Goal: Task Accomplishment & Management: Manage account settings

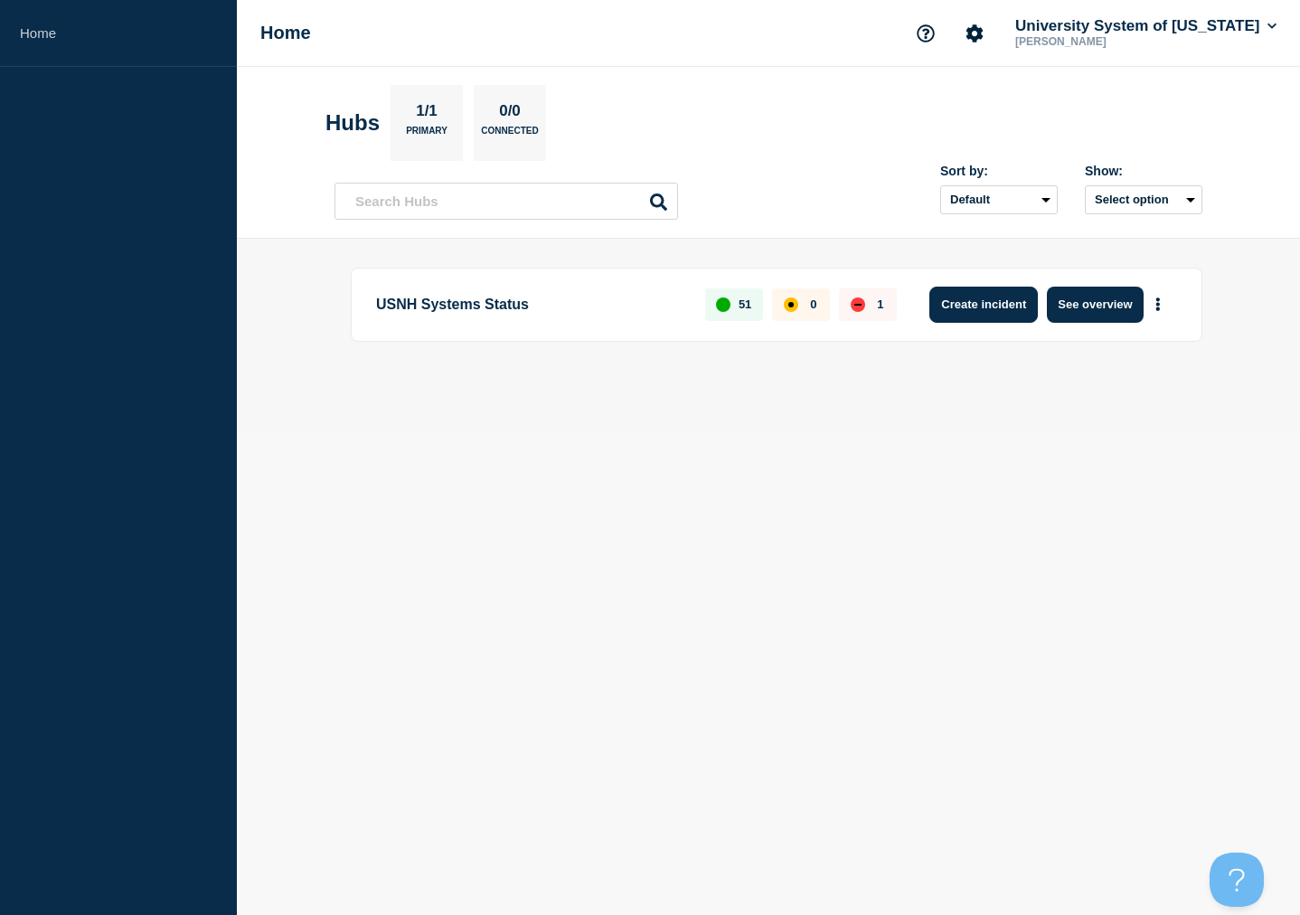
click at [1007, 301] on button "Create incident" at bounding box center [983, 305] width 108 height 36
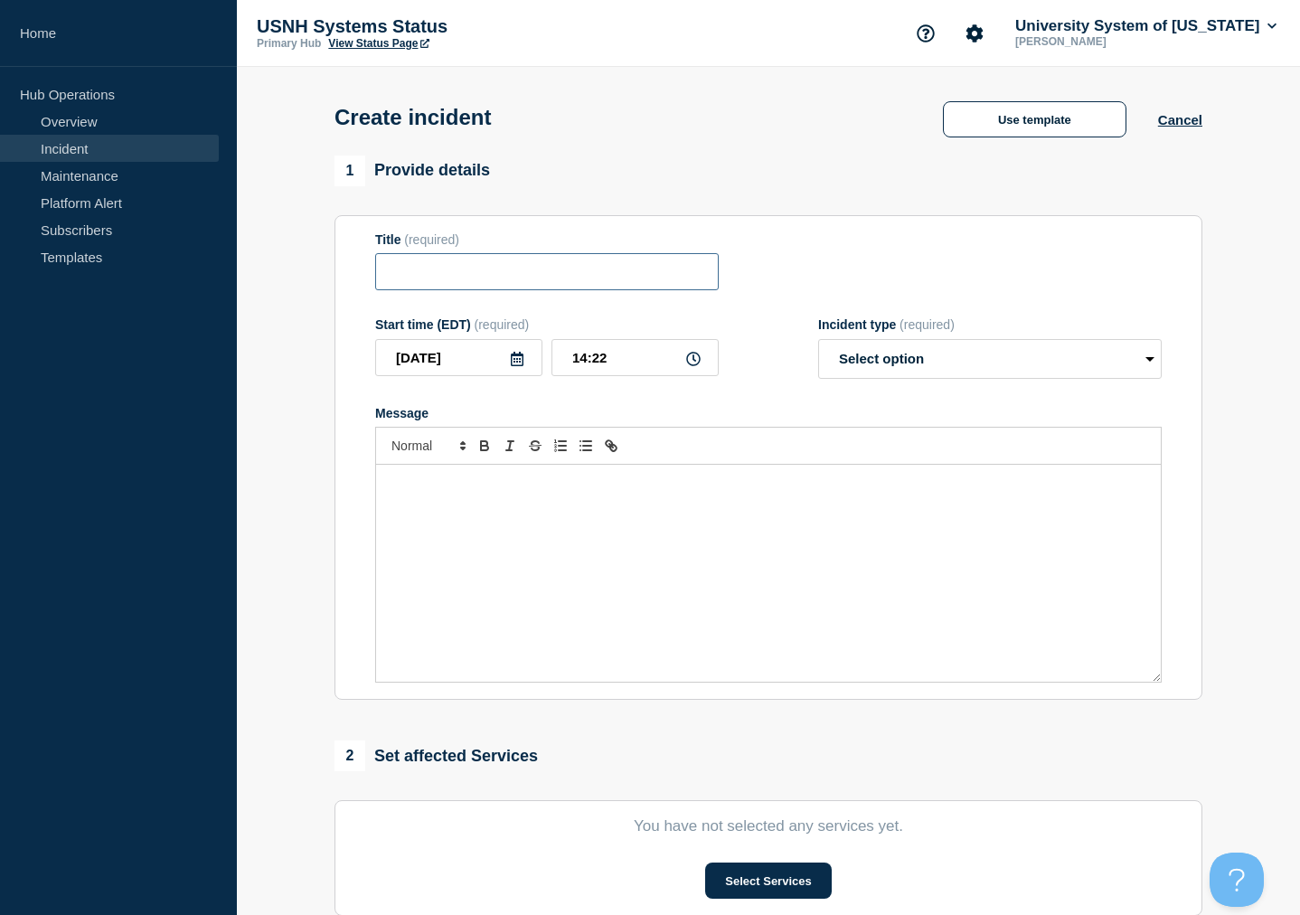
click at [557, 286] on input "Title" at bounding box center [546, 271] width 343 height 37
type input "Keene.edu Domain is down"
click at [385, 511] on div "Message" at bounding box center [768, 573] width 785 height 217
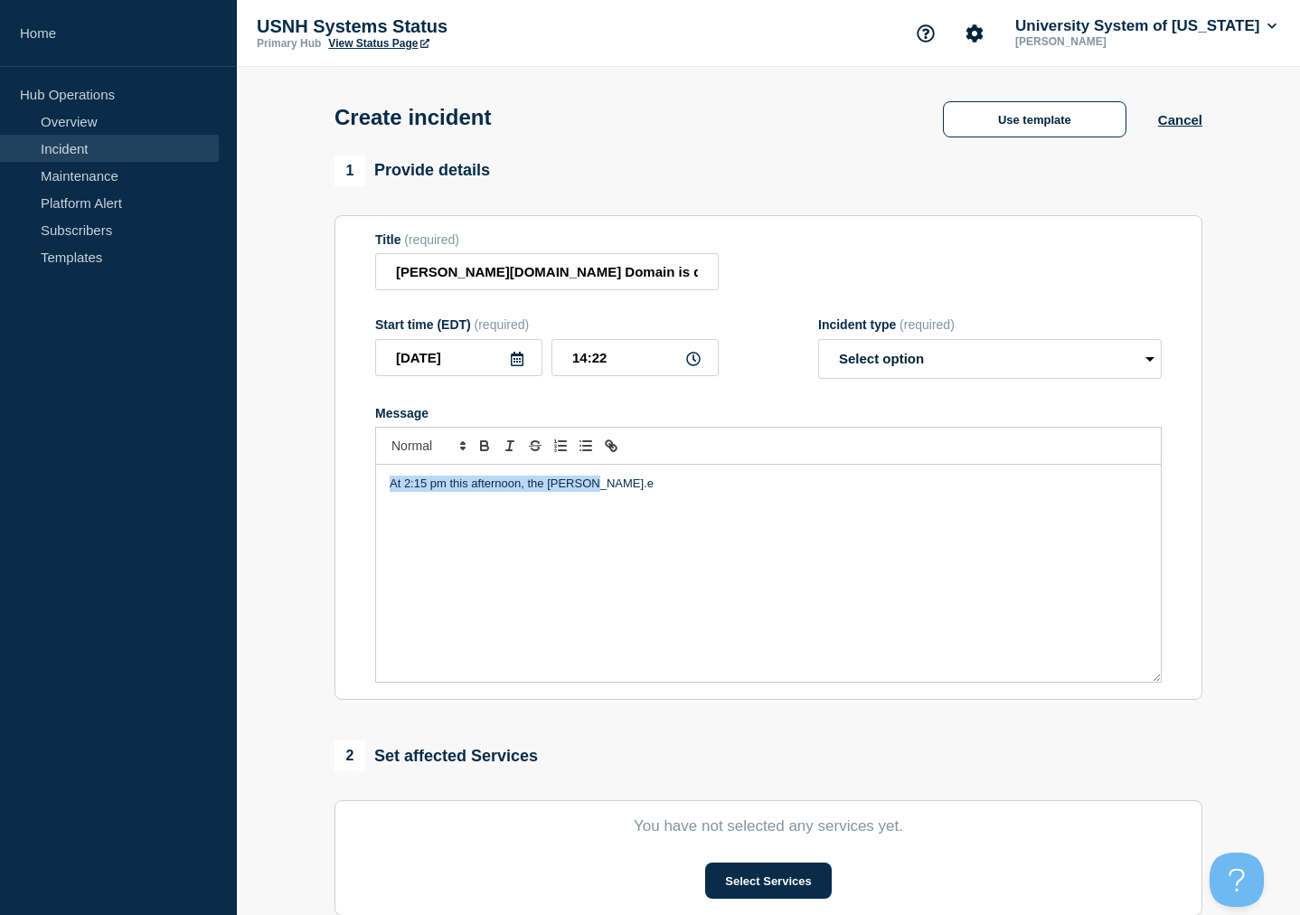
drag, startPoint x: 606, startPoint y: 499, endPoint x: 358, endPoint y: 497, distance: 247.7
click at [358, 497] on section "Title (required) Keene.edu Domain is down Start time (EDT) (required) 2025-09-2…" at bounding box center [768, 457] width 868 height 485
drag, startPoint x: 358, startPoint y: 497, endPoint x: 859, endPoint y: 494, distance: 500.8
click at [859, 492] on p "As of 2:25 pm the Keene.edu website is down. The team is working to restores eer" at bounding box center [768, 483] width 757 height 16
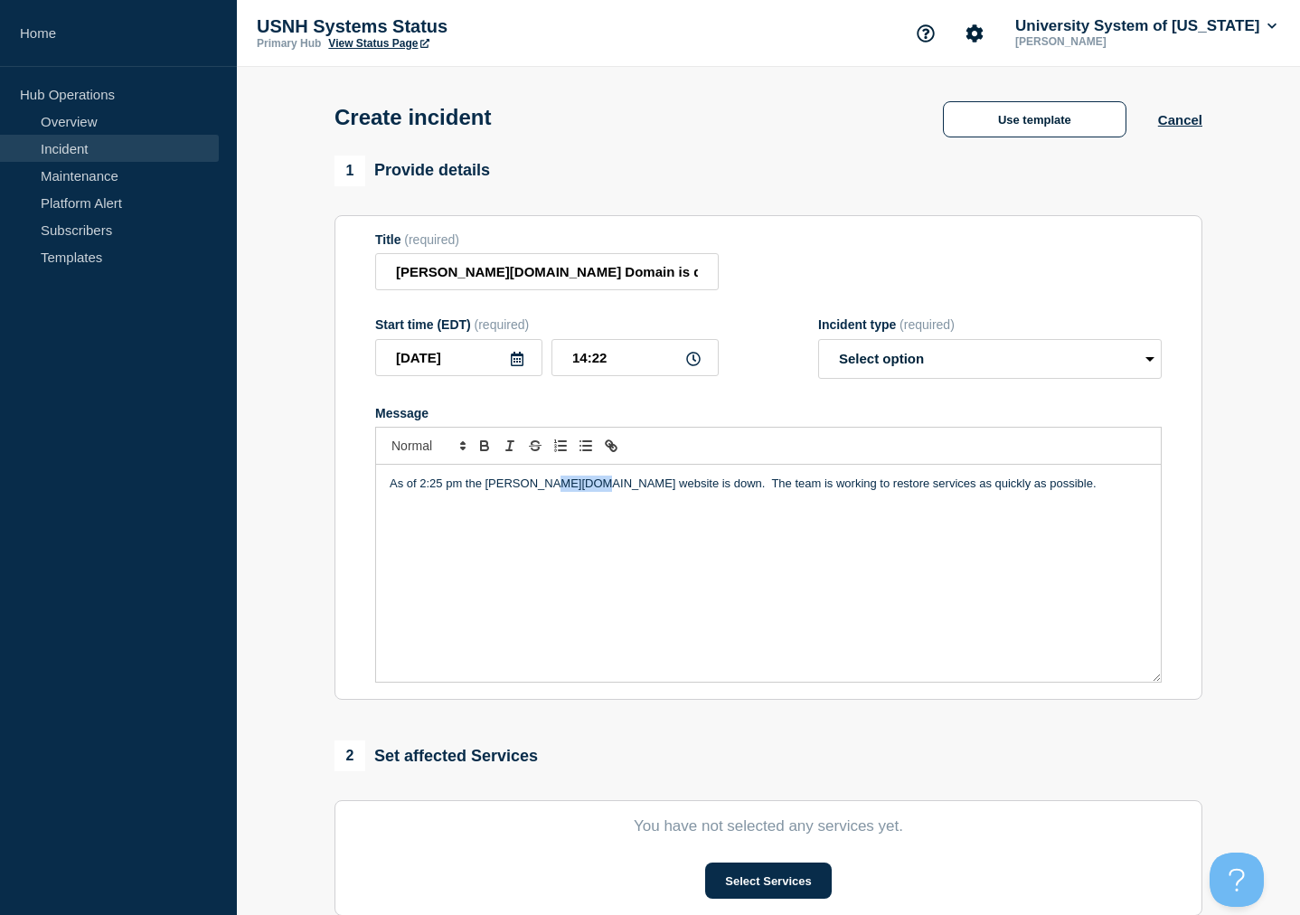
drag, startPoint x: 544, startPoint y: 495, endPoint x: 582, endPoint y: 495, distance: 38.0
click at [582, 492] on p "As of 2:25 pm the Keene.edu website is down. The team is working to restore ser…" at bounding box center [768, 483] width 757 height 16
click at [635, 492] on p "As of 2:25 pm the Keene.edu domain is down. The team is working to restore serv…" at bounding box center [768, 483] width 757 height 16
drag, startPoint x: 1056, startPoint y: 498, endPoint x: 1056, endPoint y: 521, distance: 22.6
click at [1056, 509] on p "As of 2:25 pm the Keene.edu domain is down. This impacts the KSC websites as we…" at bounding box center [768, 491] width 757 height 33
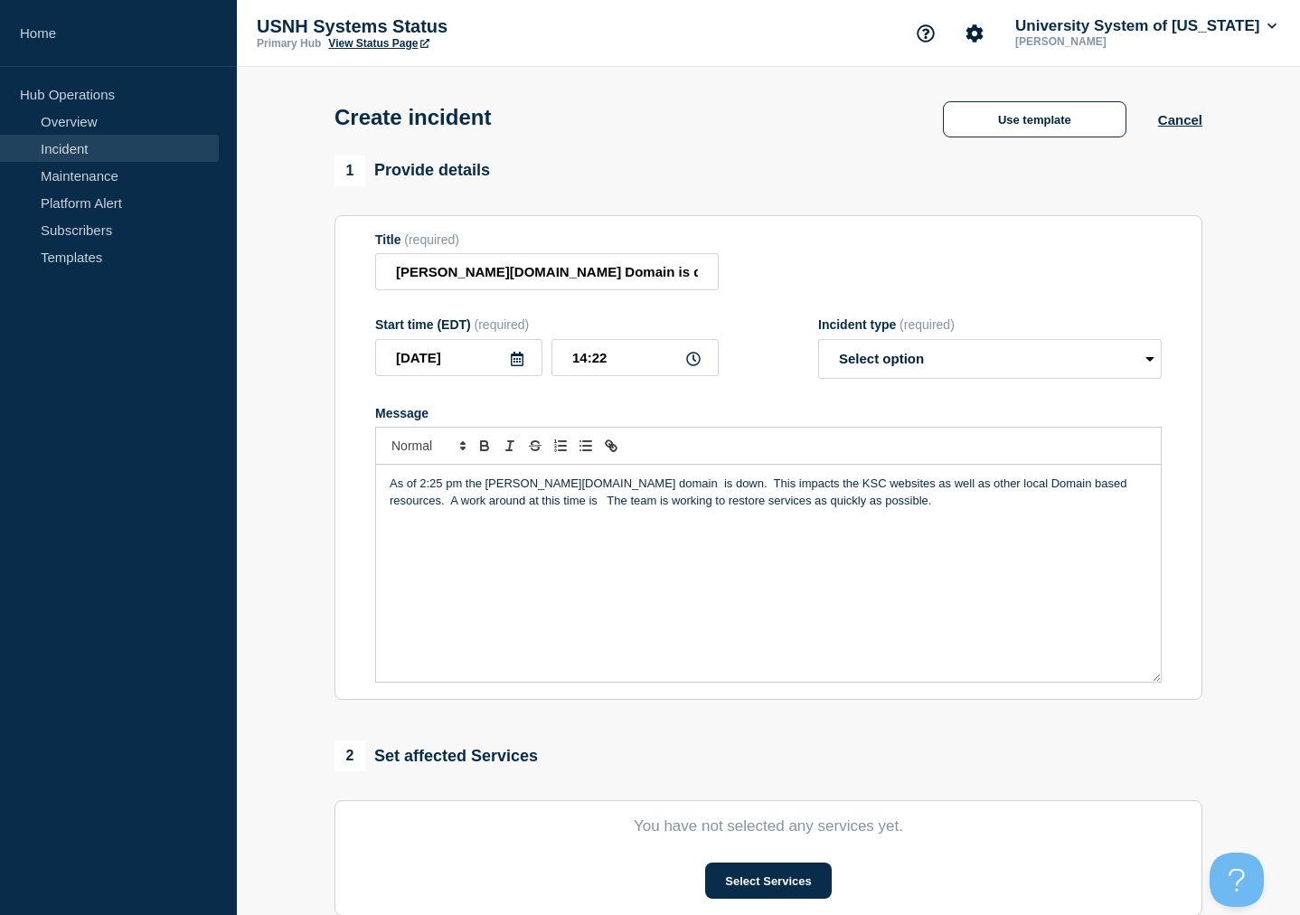
click at [1058, 524] on div "As of 2:25 pm the Keene.edu domain is down. This impacts the KSC websites as we…" at bounding box center [768, 573] width 785 height 217
drag, startPoint x: 1058, startPoint y: 499, endPoint x: 886, endPoint y: 517, distance: 172.7
click at [886, 509] on p "As of 2:25 pm the Keene.edu domain is down. This impacts the KSC websites as we…" at bounding box center [768, 491] width 757 height 33
click at [999, 529] on div "As of 2:25 pm the Keene.edu domain is down. This impacts the KSC websites as we…" at bounding box center [768, 573] width 785 height 217
drag, startPoint x: 1060, startPoint y: 501, endPoint x: 444, endPoint y: 512, distance: 616.6
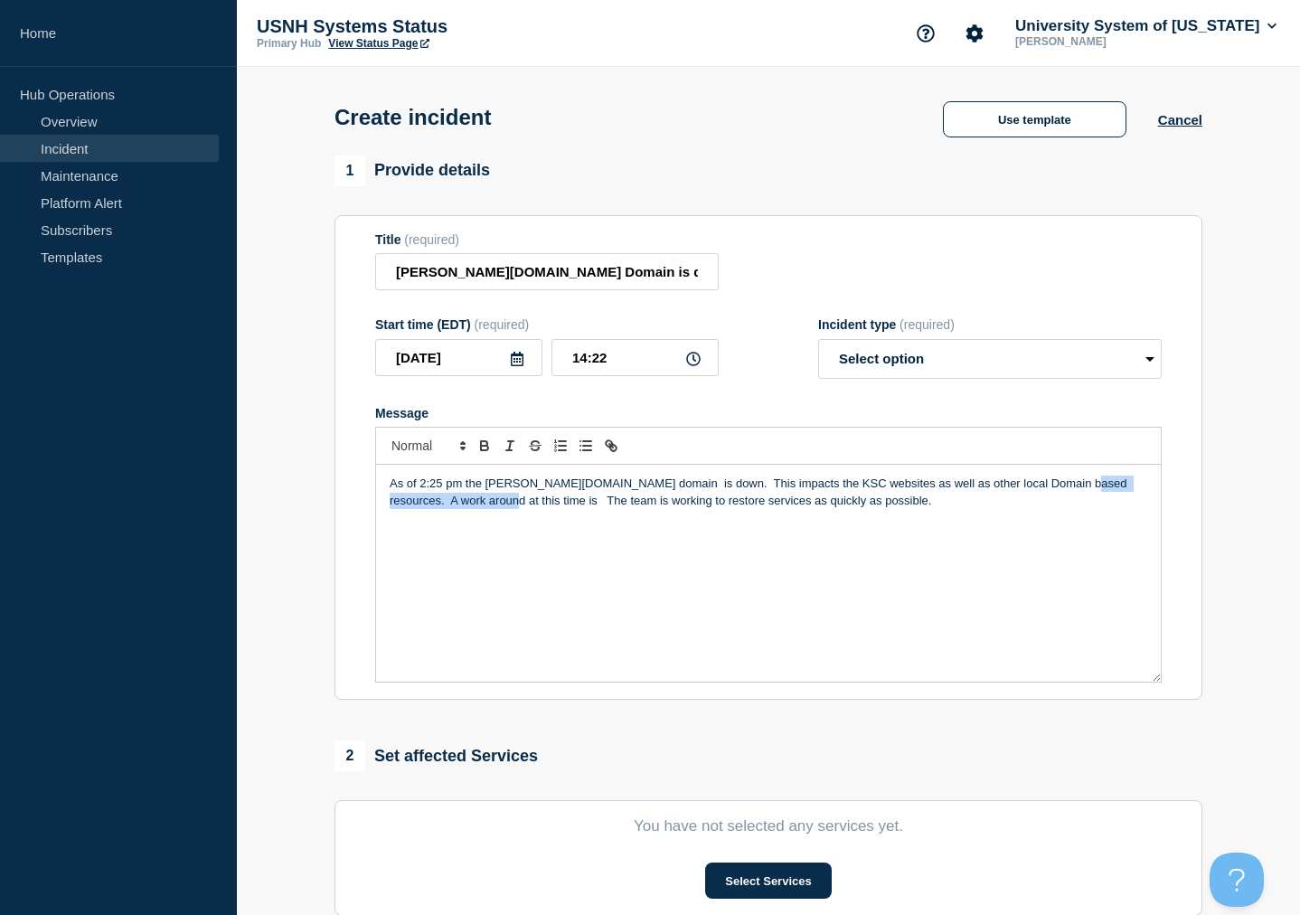
click at [444, 509] on p "As of 2:25 pm the Keene.edu domain is down. This impacts the KSC websites as we…" at bounding box center [768, 491] width 757 height 33
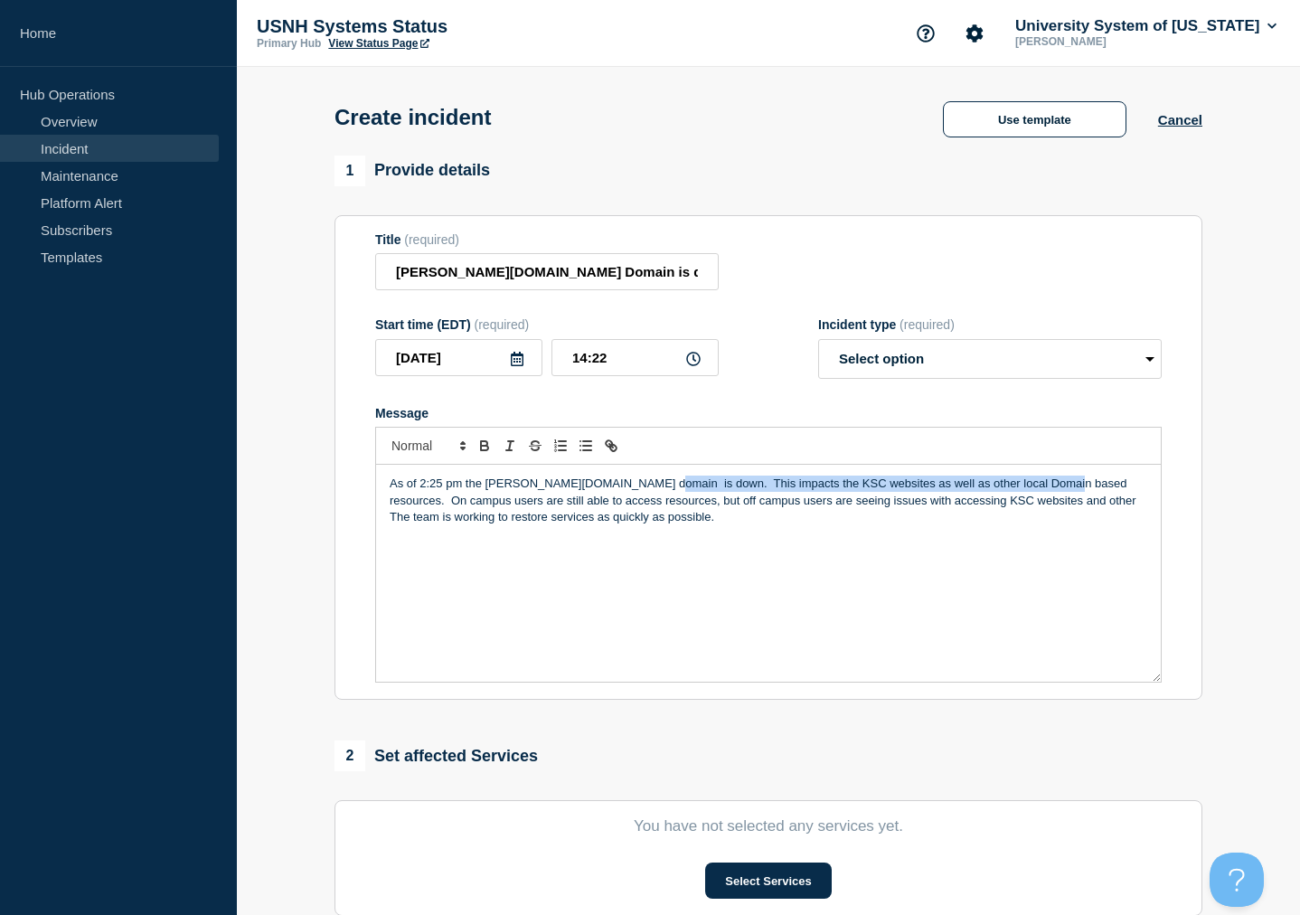
drag, startPoint x: 1049, startPoint y: 498, endPoint x: 641, endPoint y: 495, distance: 407.7
click at [641, 495] on p "As of 2:25 pm the Keene.edu domain is down. This impacts the KSC websites as we…" at bounding box center [768, 500] width 757 height 50
click at [648, 497] on p "As of 2:25 pm the Keene.edu domain is down. . On campus users are still able to…" at bounding box center [768, 491] width 757 height 33
click at [657, 498] on p "As of 2:25 pm the Keene.edu domain is down. On campus users are still able to a…" at bounding box center [768, 491] width 757 height 33
click at [732, 499] on p "As of 2:25 pm the Keene.edu domain is down. On-campus users are still able to a…" at bounding box center [768, 491] width 757 height 33
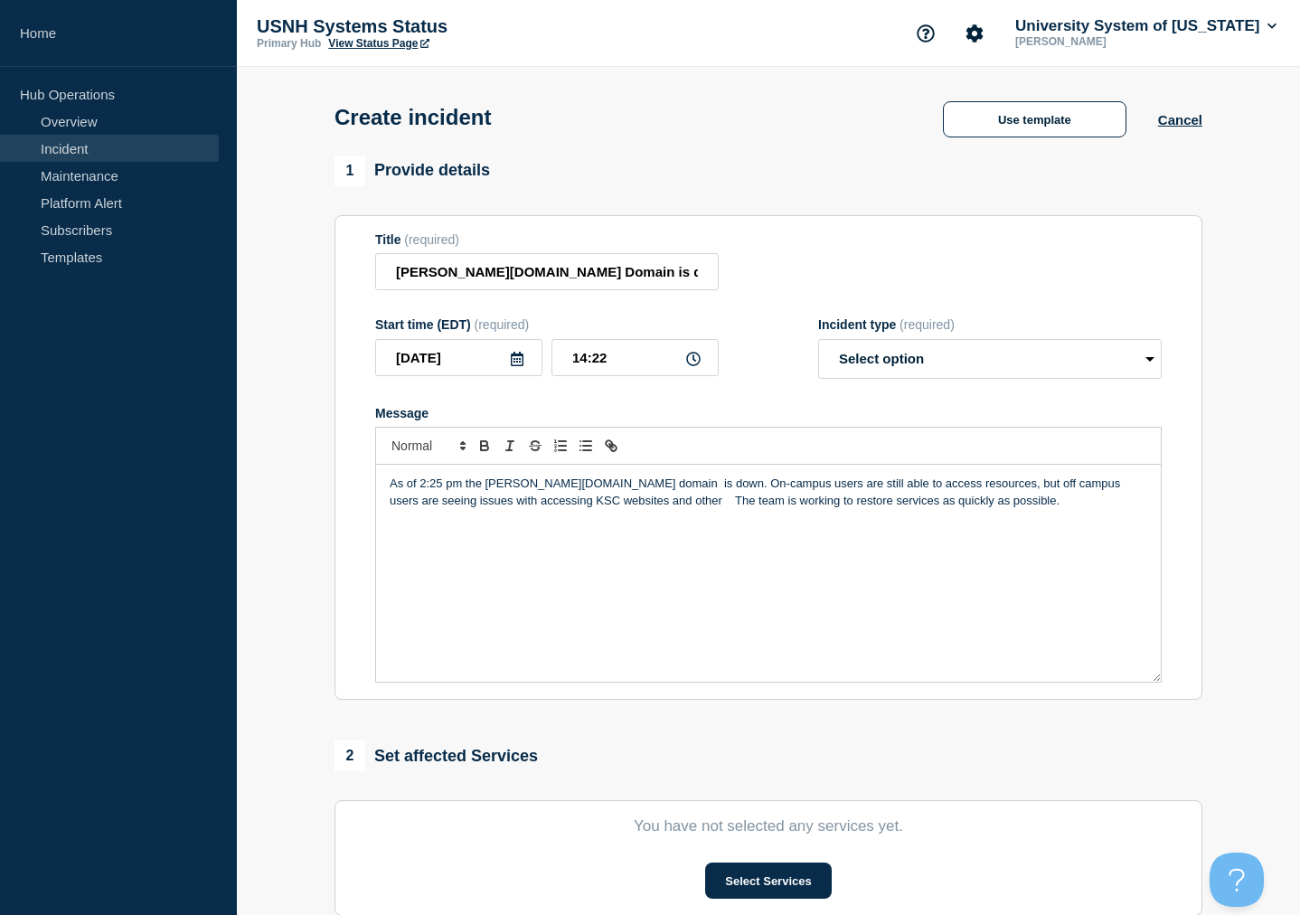
click at [946, 500] on p "As of 2:25 pm the Keene.edu domain is down. On-campus users are still able to a…" at bounding box center [768, 491] width 757 height 33
click at [572, 509] on p "As of 2:25 pm the Keene.edu domain is down. On-campus users are still able to a…" at bounding box center [768, 491] width 757 height 33
click at [1060, 514] on p "As of 2:25 pm the Keene.edu domain is down. On-campus users are still able to a…" at bounding box center [768, 500] width 757 height 50
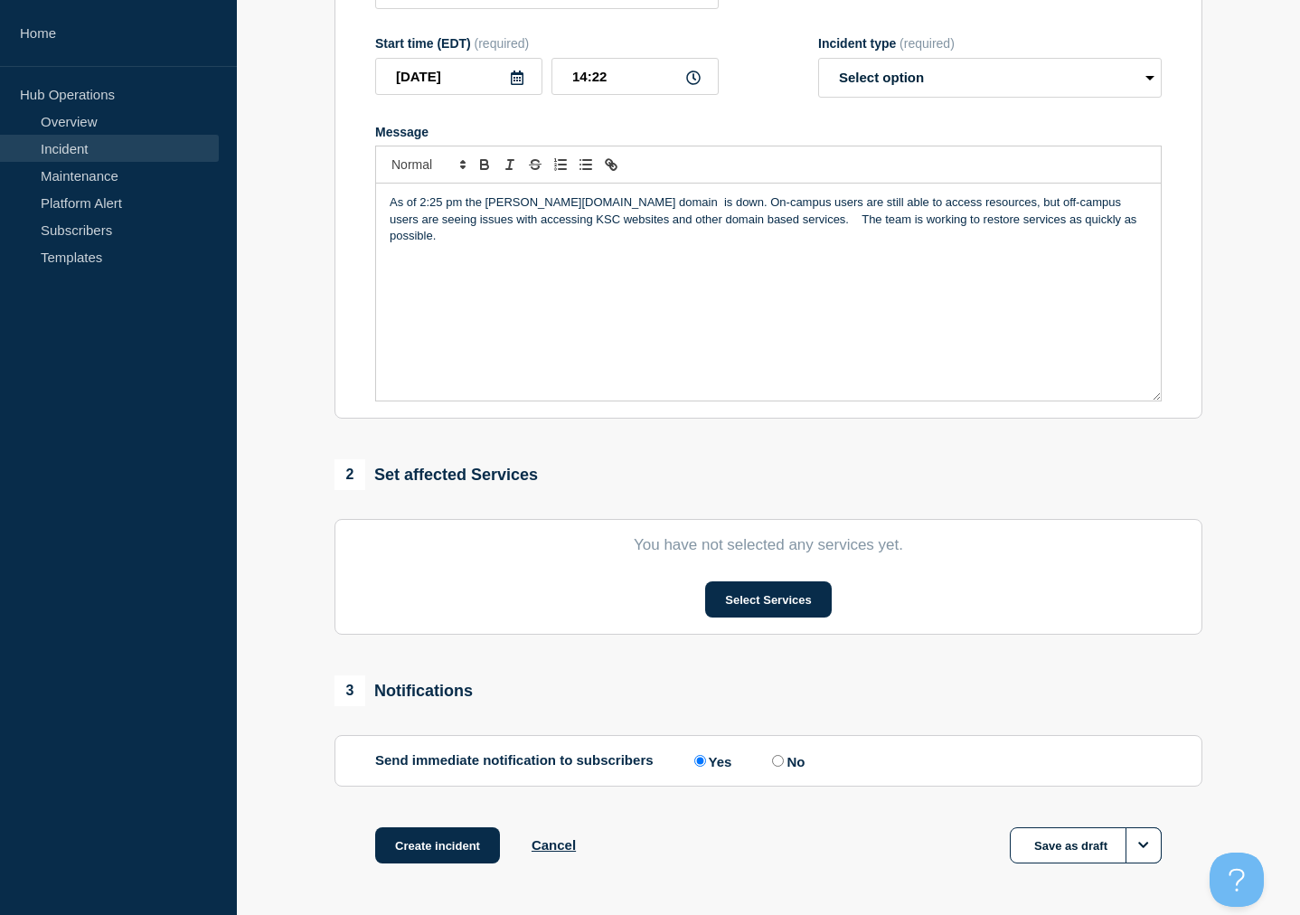
scroll to position [317, 0]
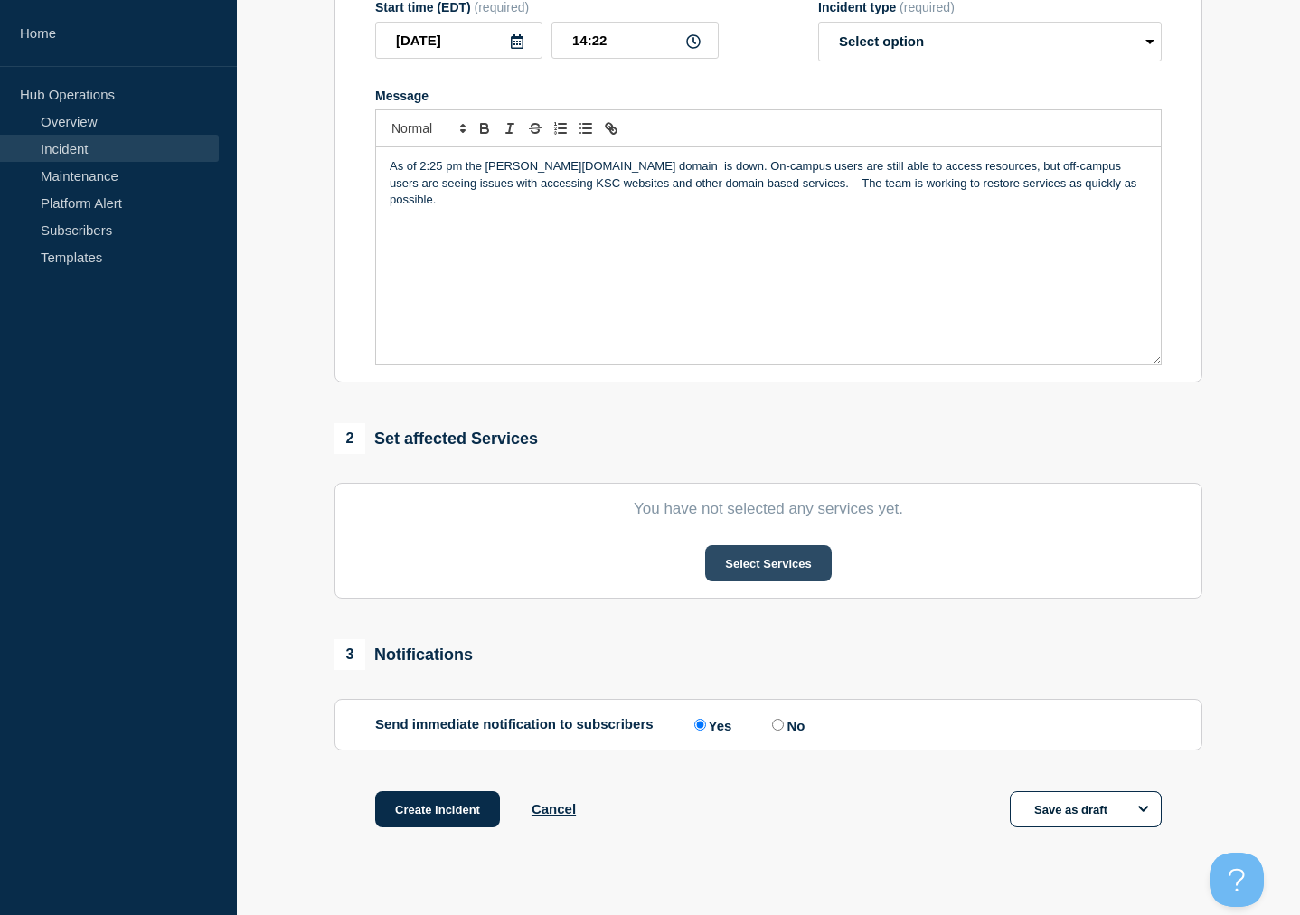
click at [774, 579] on button "Select Services" at bounding box center [768, 563] width 126 height 36
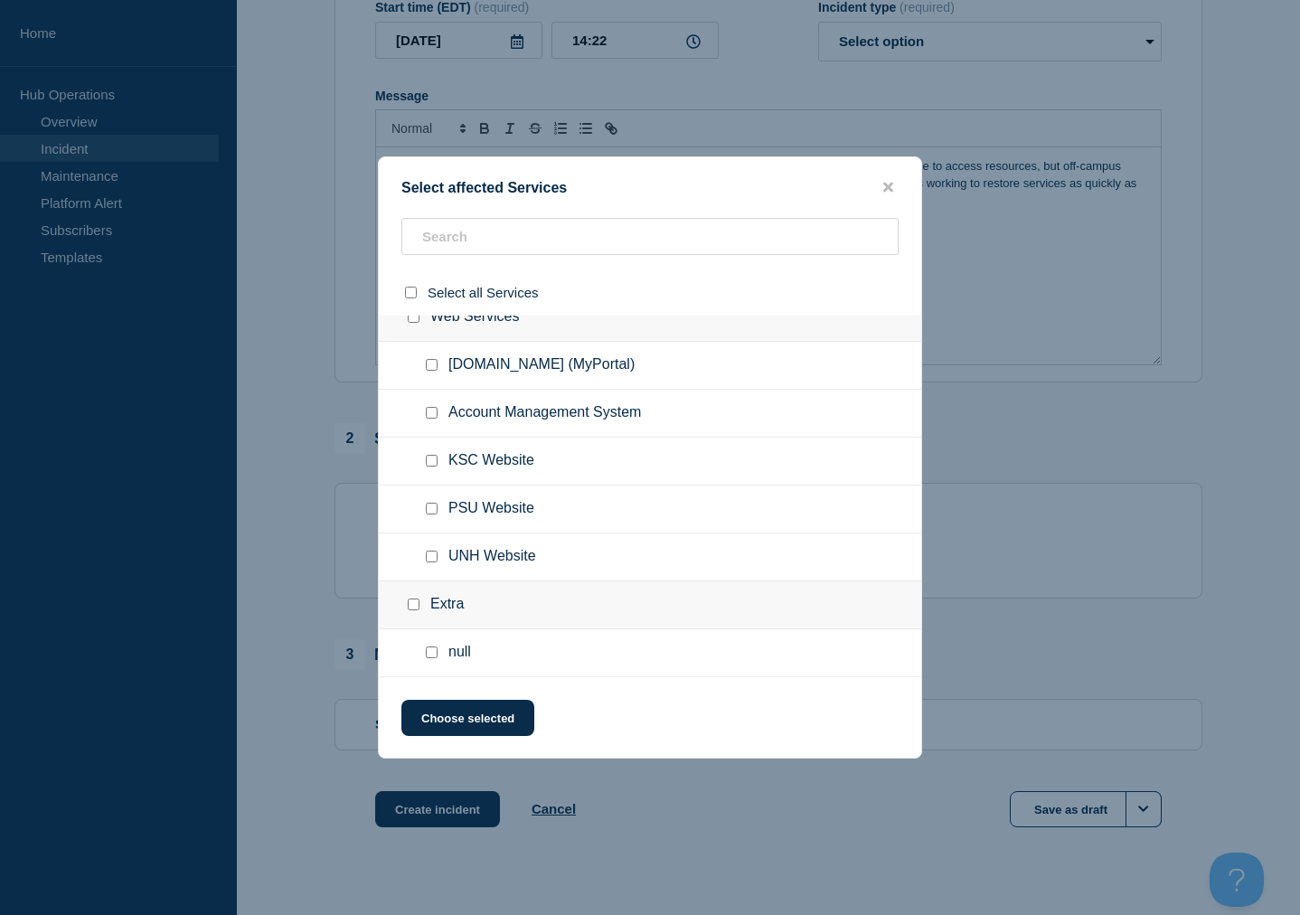
scroll to position [2562, 0]
click at [428, 466] on input "KSC Website checkbox" at bounding box center [432, 461] width 12 height 12
checkbox input "true"
click at [465, 724] on button "Choose selected" at bounding box center [467, 718] width 133 height 36
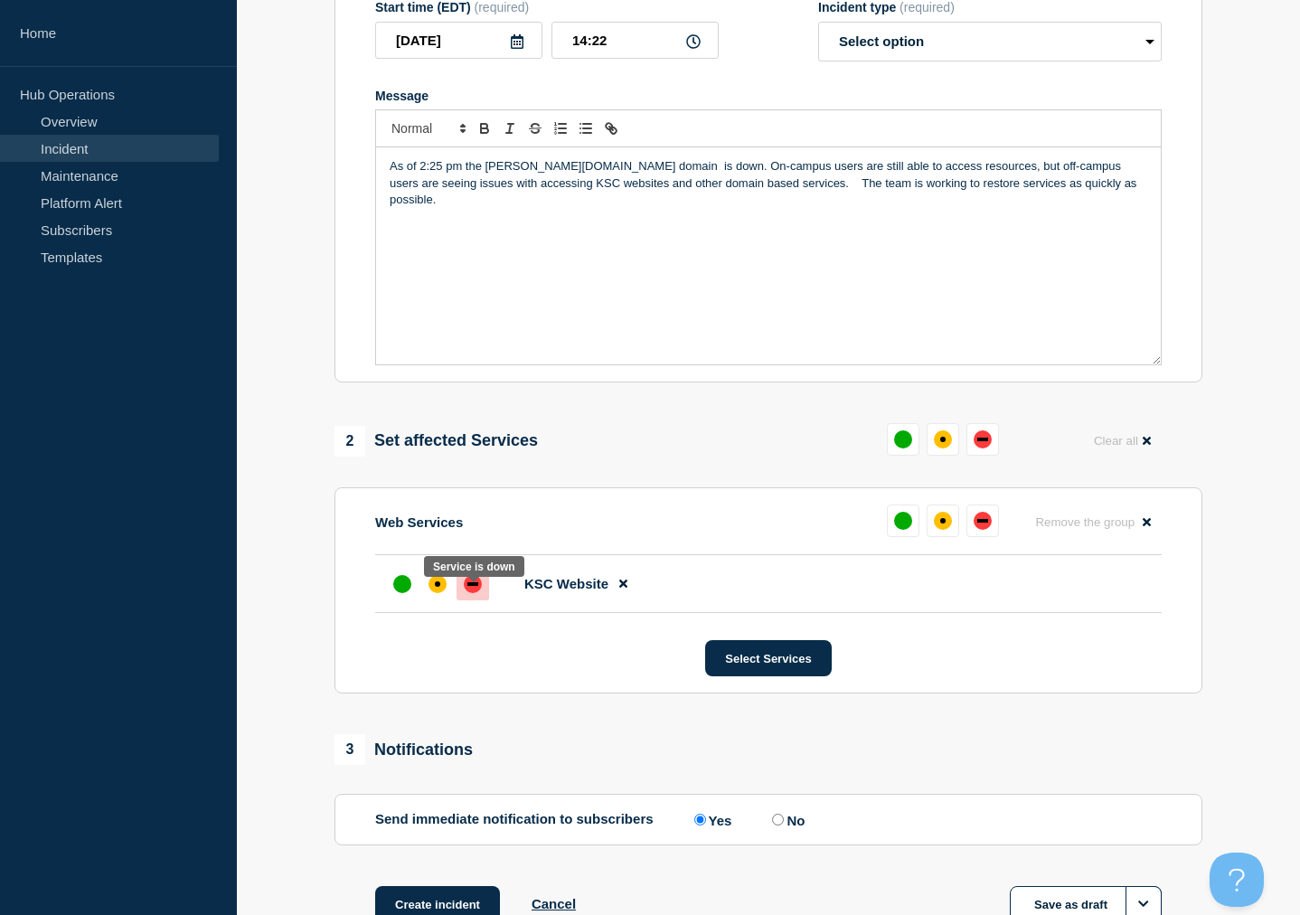
click at [477, 593] on div "down" at bounding box center [473, 584] width 18 height 18
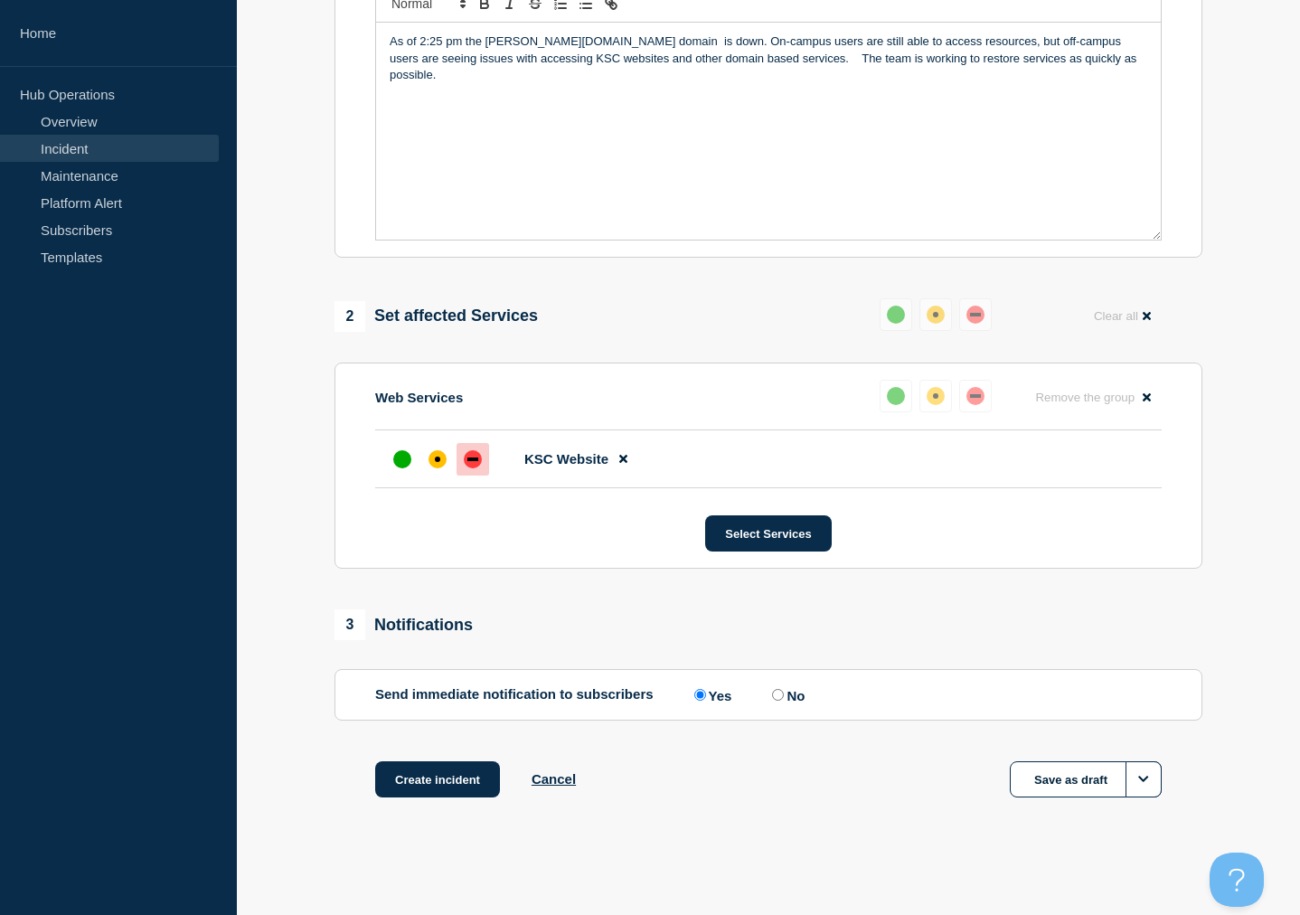
scroll to position [458, 0]
click at [427, 781] on button "Create incident" at bounding box center [437, 779] width 125 height 36
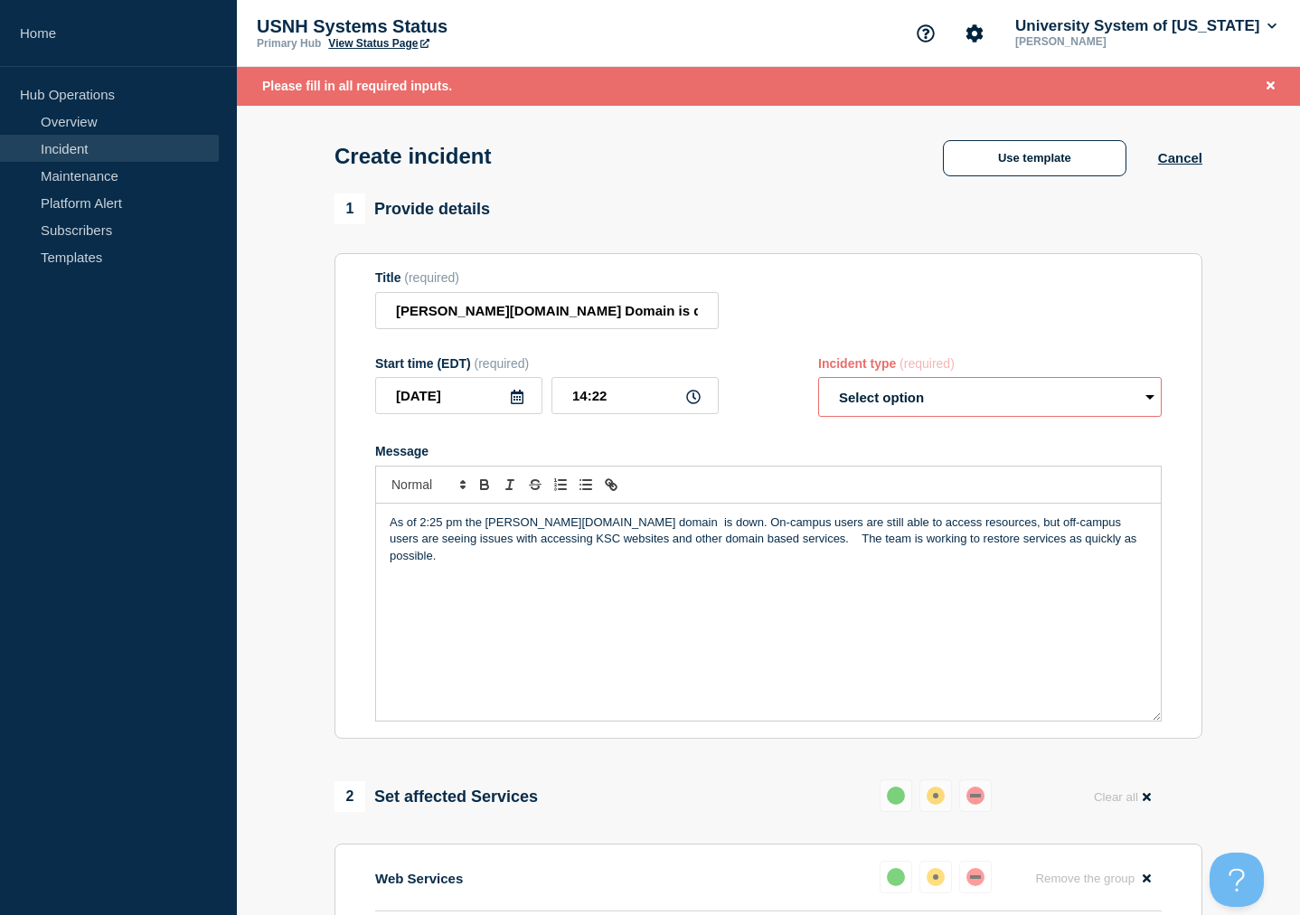
scroll to position [0, 0]
select select "identified"
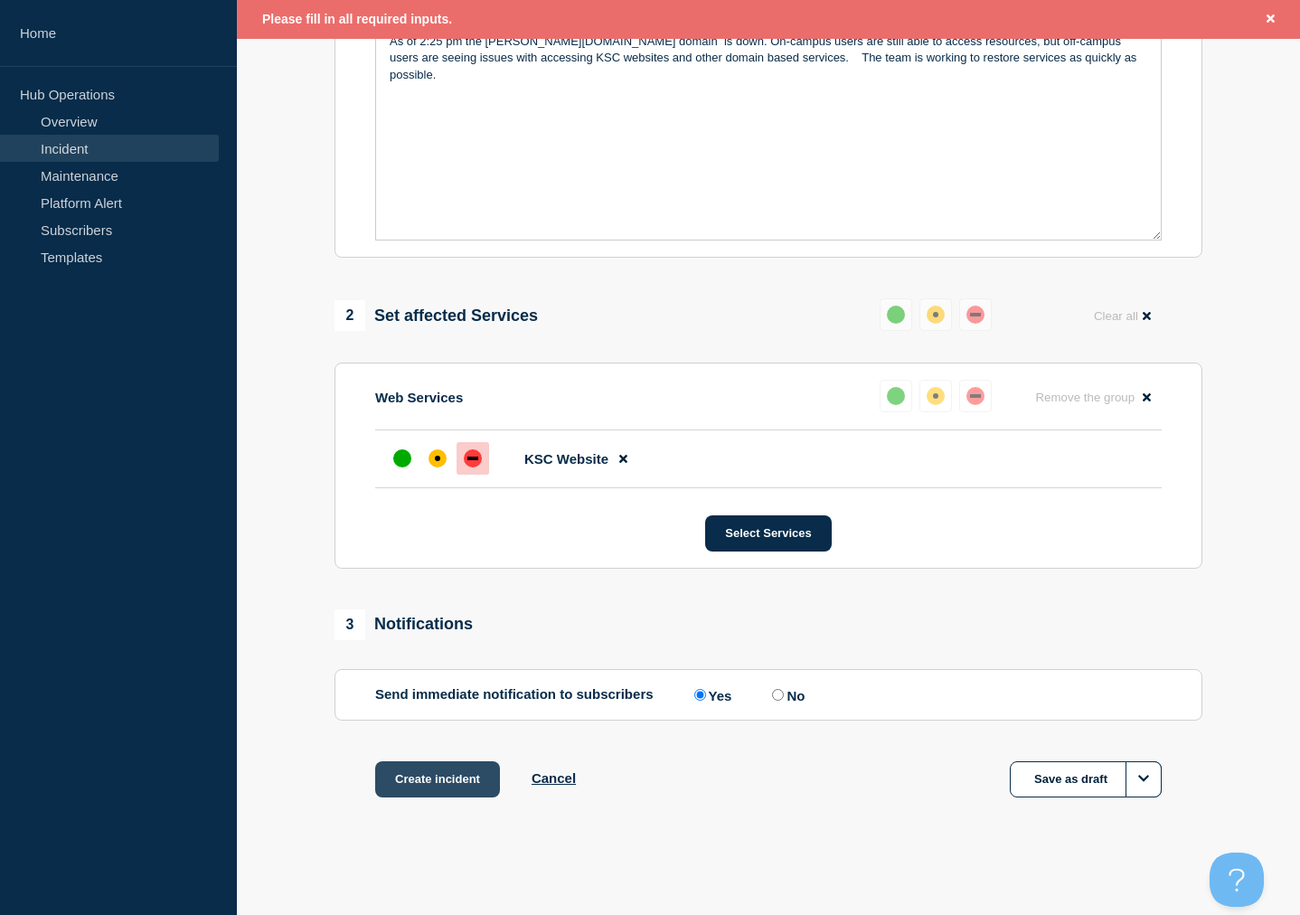
click at [410, 787] on button "Create incident" at bounding box center [437, 779] width 125 height 36
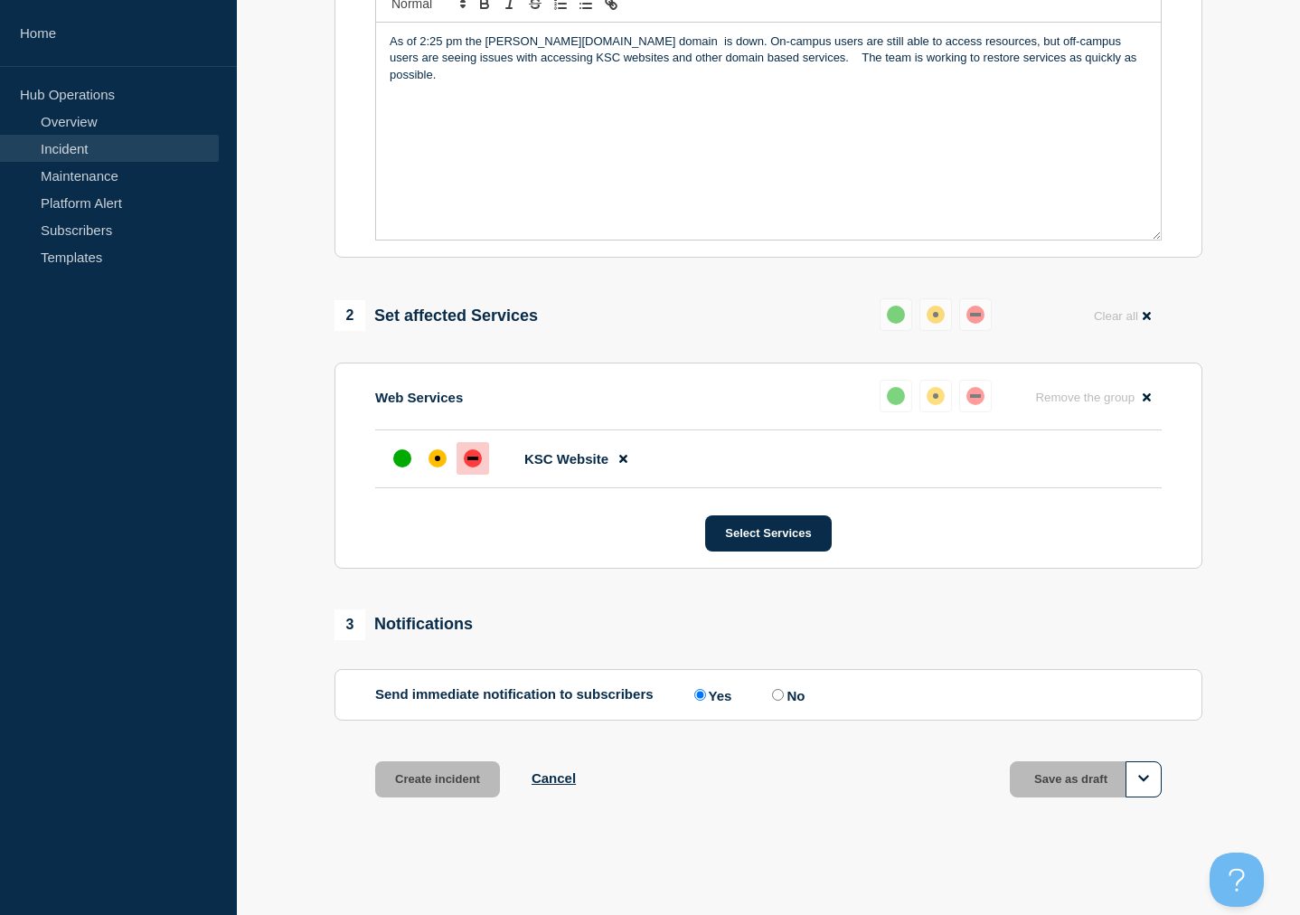
scroll to position [458, 0]
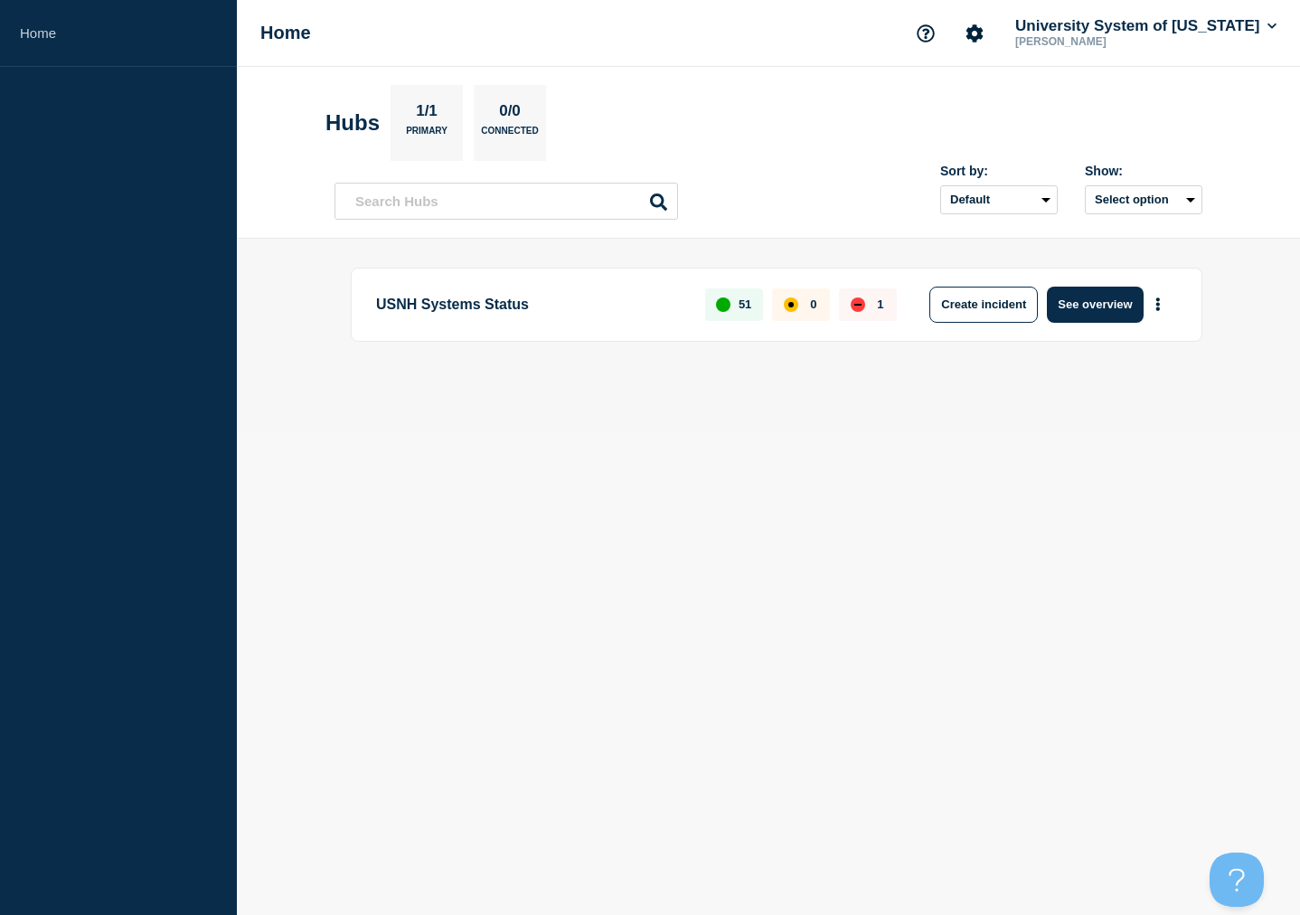
click at [866, 306] on div "1" at bounding box center [868, 304] width 58 height 33
click at [852, 301] on div "down" at bounding box center [858, 304] width 14 height 14
click at [42, 32] on link "Home" at bounding box center [118, 33] width 237 height 67
click at [279, 291] on main "USNH Systems Status 51 0 1 Create incident See overview" at bounding box center [768, 335] width 1063 height 193
click at [1158, 306] on icon "More actions" at bounding box center [1157, 304] width 5 height 14
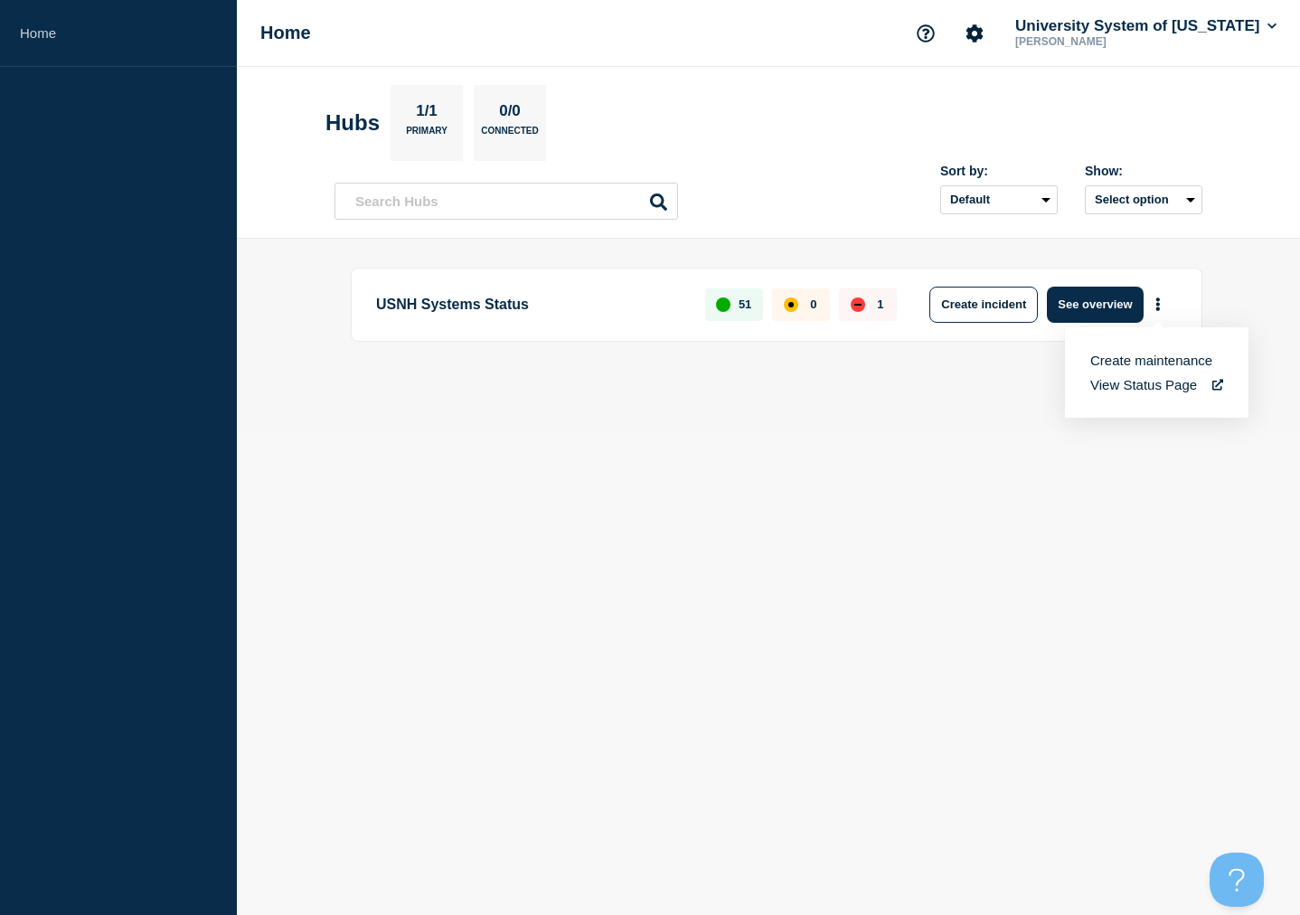
click at [1147, 383] on link "View Status Page" at bounding box center [1156, 384] width 133 height 15
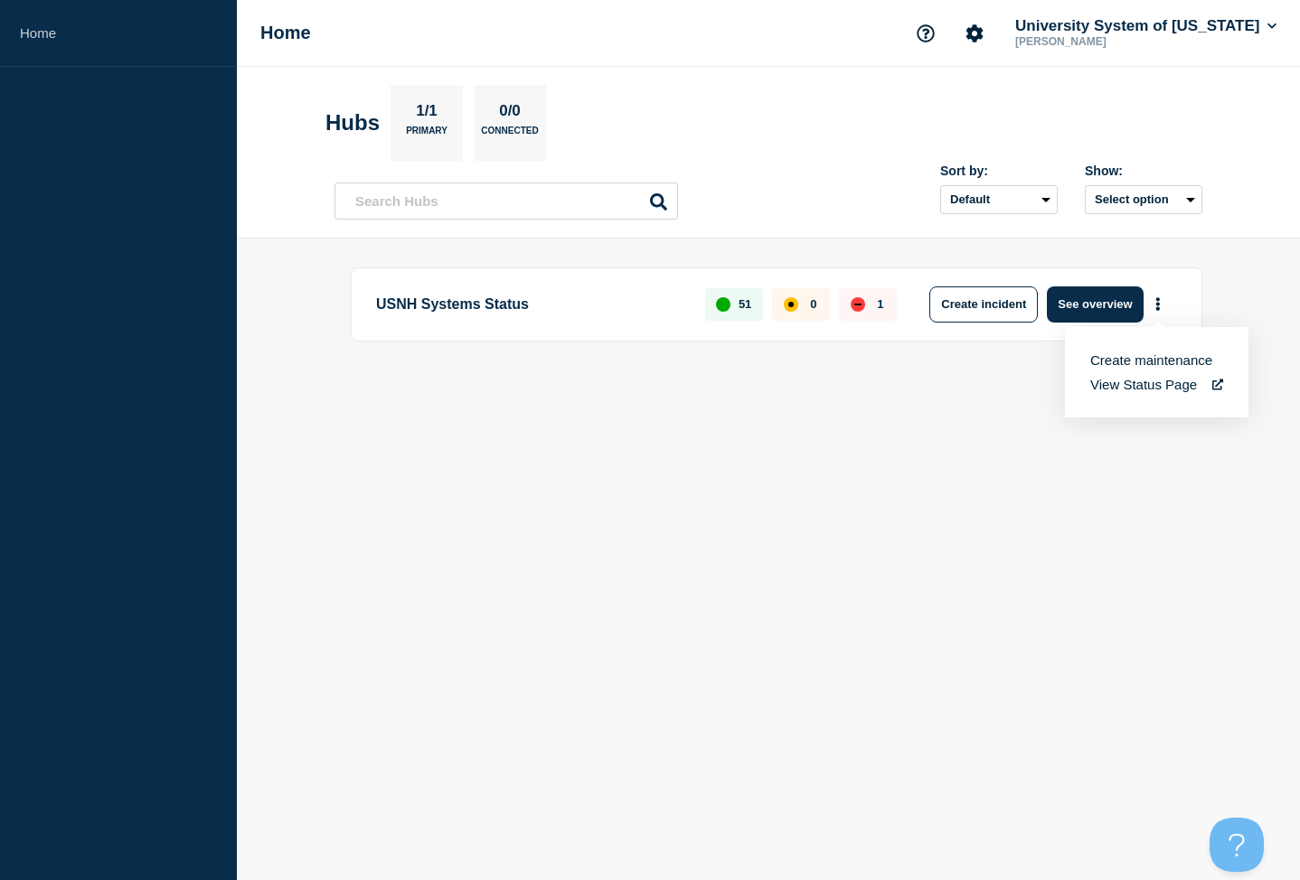
click at [87, 99] on aside "Home" at bounding box center [118, 440] width 237 height 880
click at [406, 193] on input "text" at bounding box center [505, 201] width 343 height 37
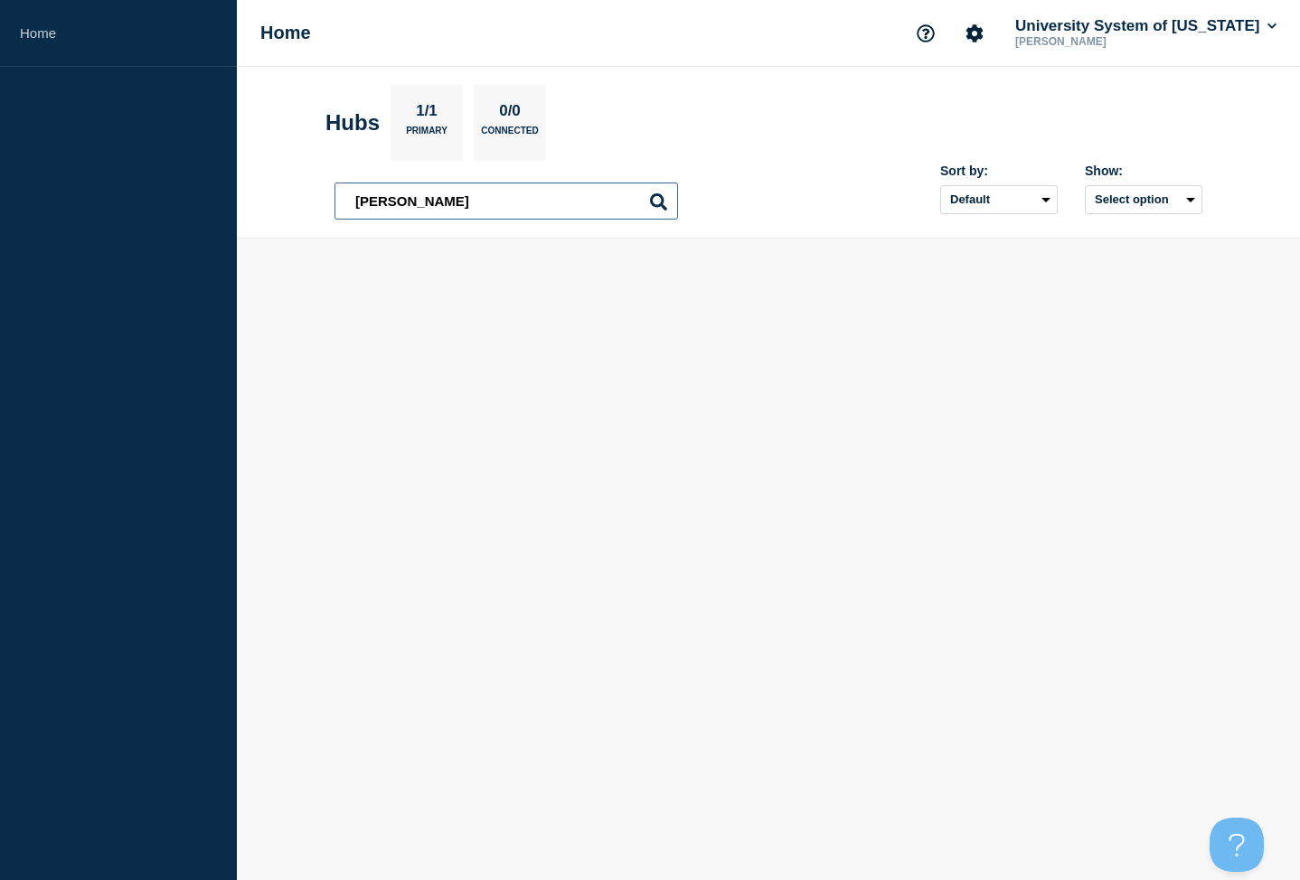
type input "Keene"
select select "created_at"
click at [1126, 196] on button "Select option" at bounding box center [1144, 199] width 118 height 29
click at [1068, 261] on input "openIncidentsHubs checkbox" at bounding box center [1074, 267] width 12 height 12
click at [1154, 192] on button "Selected" at bounding box center [1144, 199] width 118 height 29
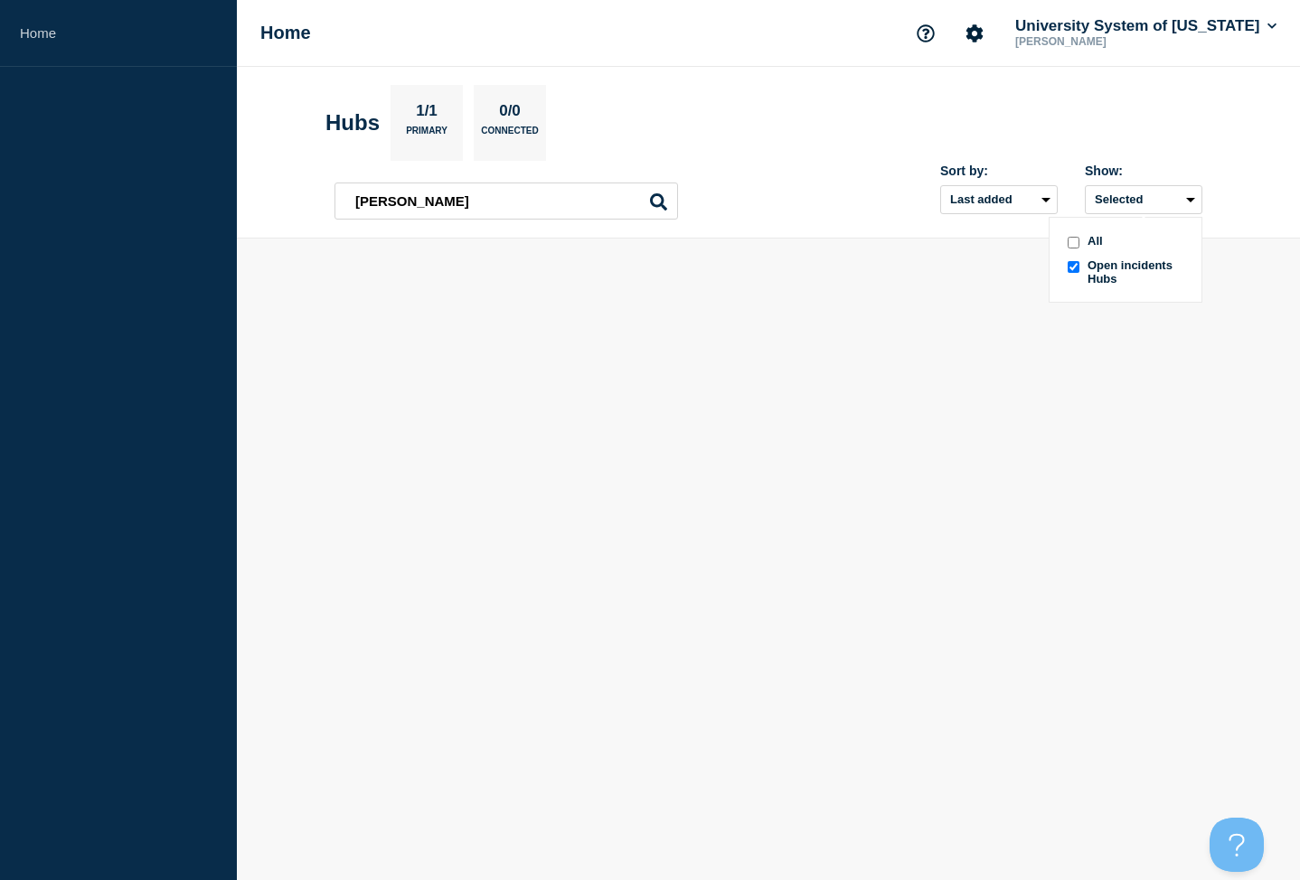
click at [1099, 269] on span "Open incidents Hubs" at bounding box center [1136, 272] width 99 height 27
drag, startPoint x: 405, startPoint y: 203, endPoint x: 294, endPoint y: 195, distance: 111.5
click at [294, 195] on header "Hubs 1/1 Primary 0/0 Connected Keene Keene Sort by: Default Last added Last upd…" at bounding box center [768, 153] width 1063 height 172
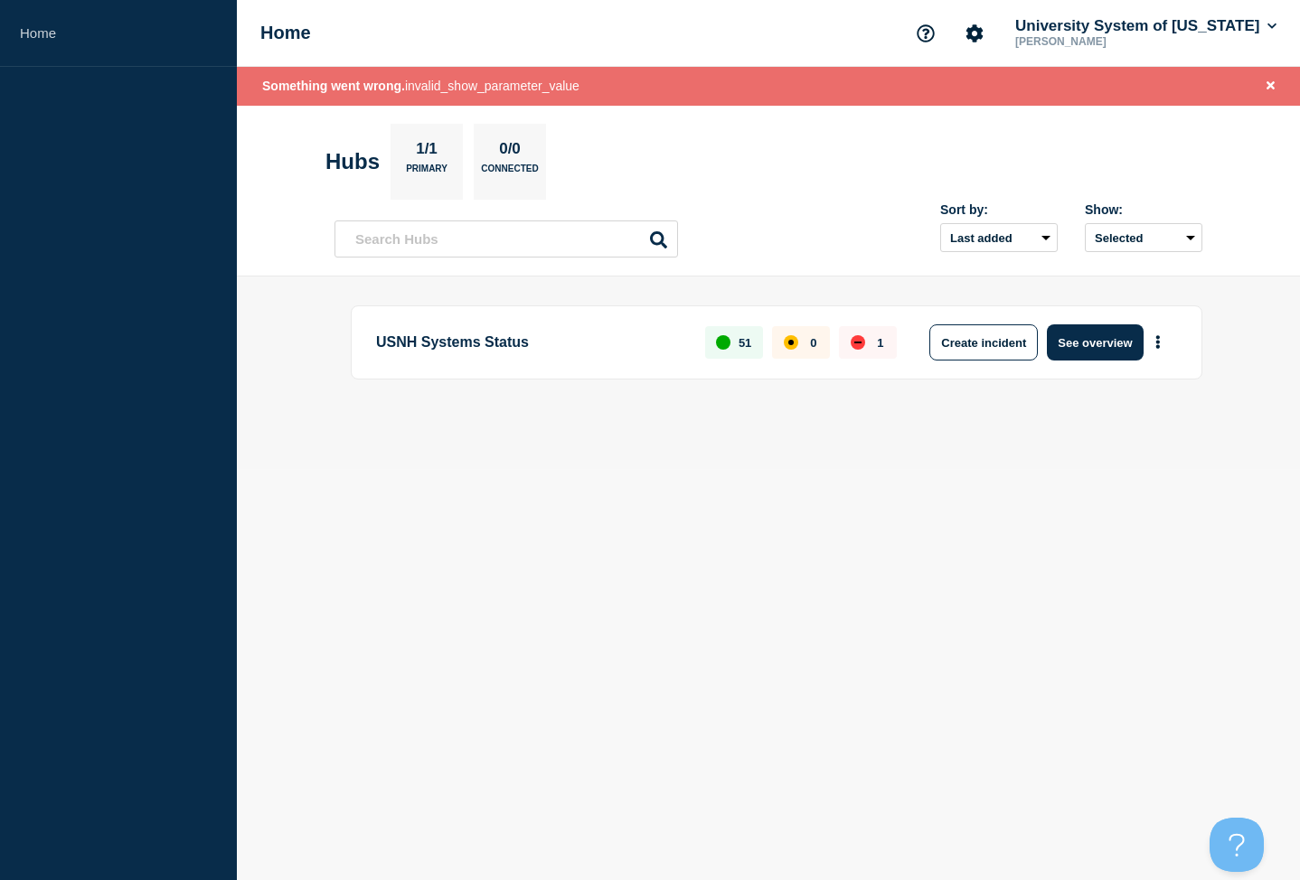
click at [431, 343] on p "USNH Systems Status" at bounding box center [530, 343] width 308 height 36
click at [1157, 241] on button "Selected" at bounding box center [1144, 237] width 118 height 29
click at [1118, 302] on span "Open incidents Hubs" at bounding box center [1136, 310] width 99 height 27
click at [753, 171] on section "Hubs 1/1 Primary 0/0 Connected" at bounding box center [768, 162] width 886 height 76
click at [594, 238] on input "text" at bounding box center [505, 239] width 343 height 37
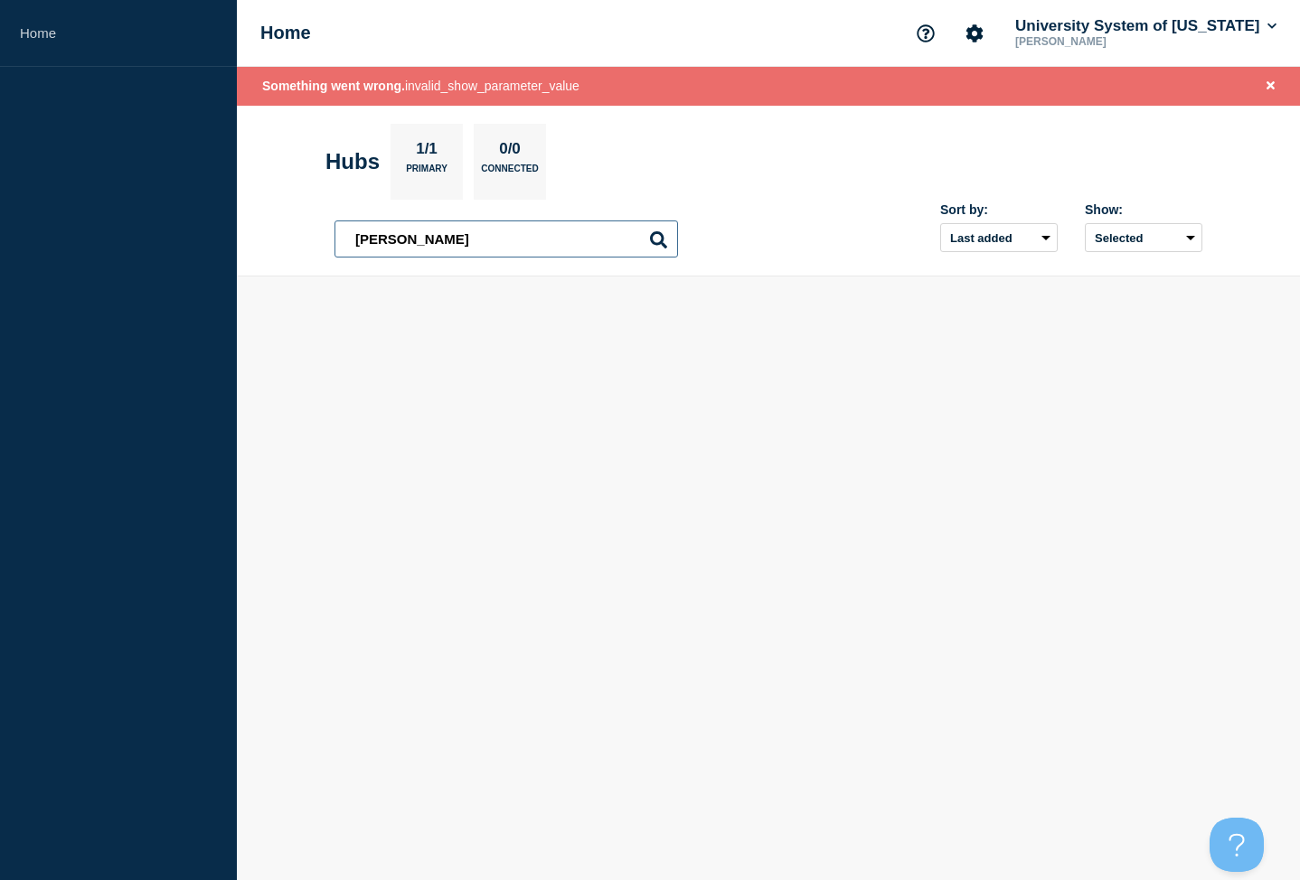
type input "[PERSON_NAME]"
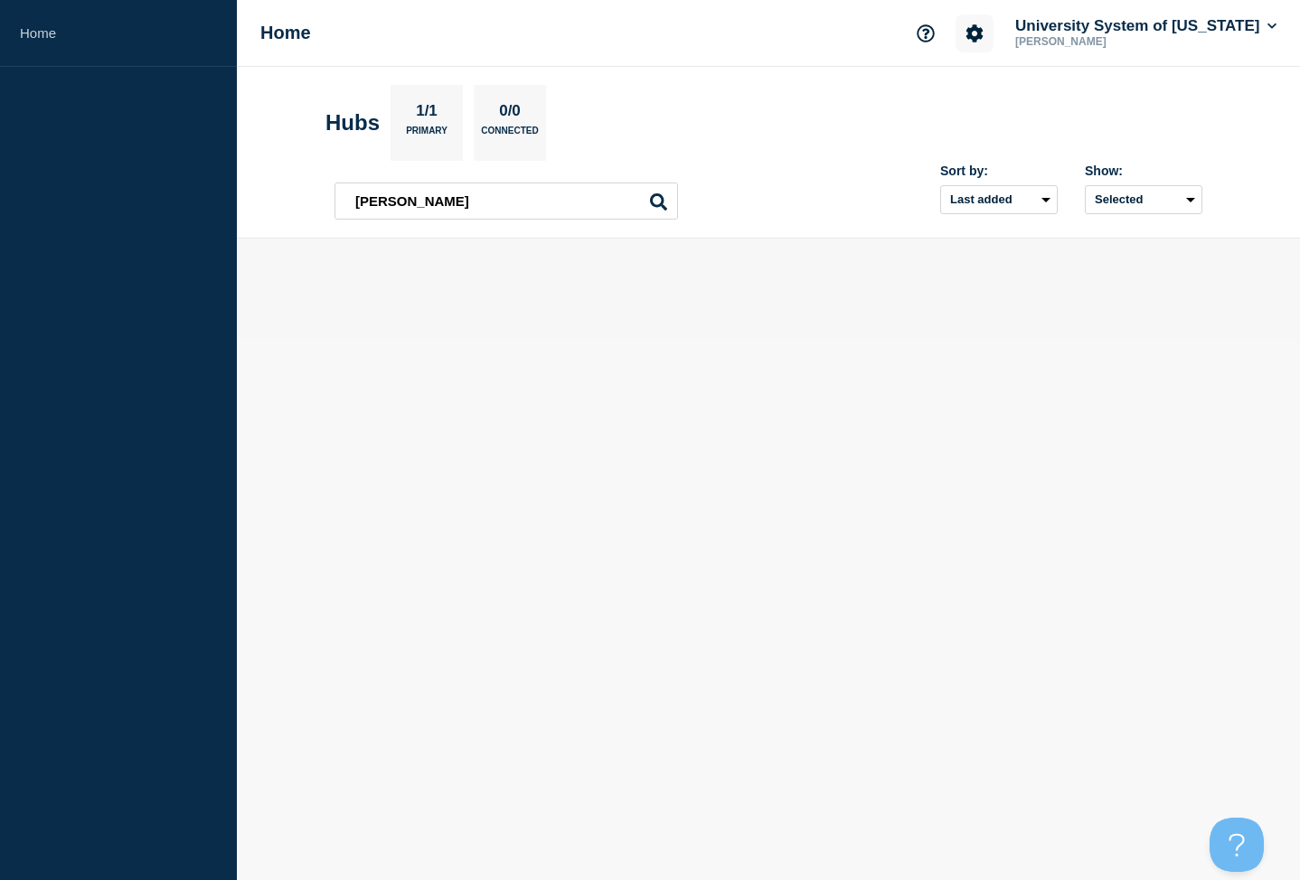
click at [965, 33] on icon "Account settings" at bounding box center [974, 33] width 18 height 18
click at [829, 88] on section "Hubs 1/1 Primary 0/0 Connected" at bounding box center [768, 123] width 886 height 76
click at [54, 35] on link "Home" at bounding box center [118, 33] width 237 height 67
click at [34, 33] on link "Home" at bounding box center [118, 33] width 237 height 67
click at [704, 146] on section "Hubs 1/1 Primary 0/0 Connected" at bounding box center [768, 123] width 886 height 76
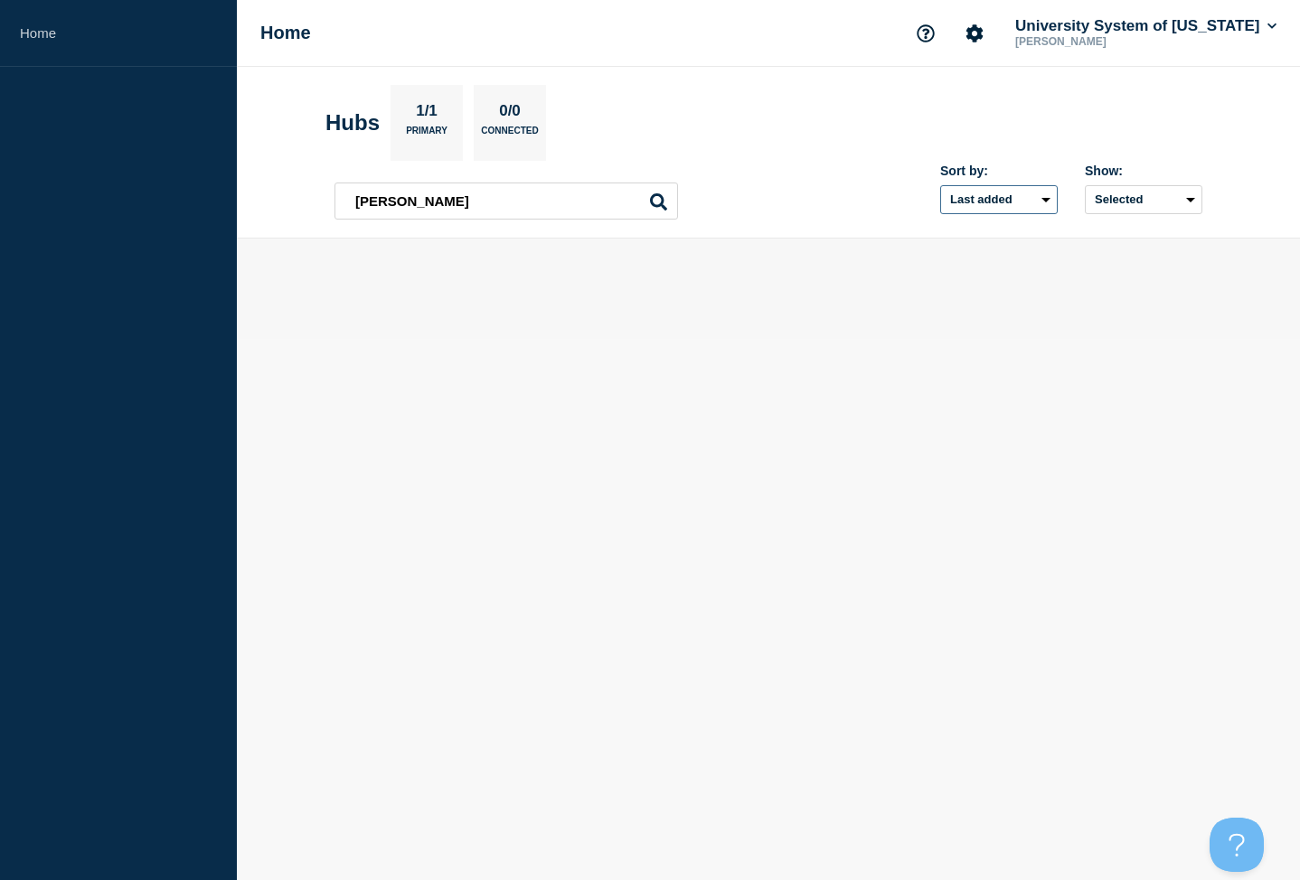
select select "activity"
click at [423, 193] on input "[PERSON_NAME]" at bounding box center [505, 201] width 343 height 37
type input "[PERSON_NAME][DOMAIN_NAME]"
click at [1157, 190] on button "Selected" at bounding box center [1144, 199] width 118 height 29
click at [1072, 240] on input "all checkbox" at bounding box center [1074, 243] width 12 height 12
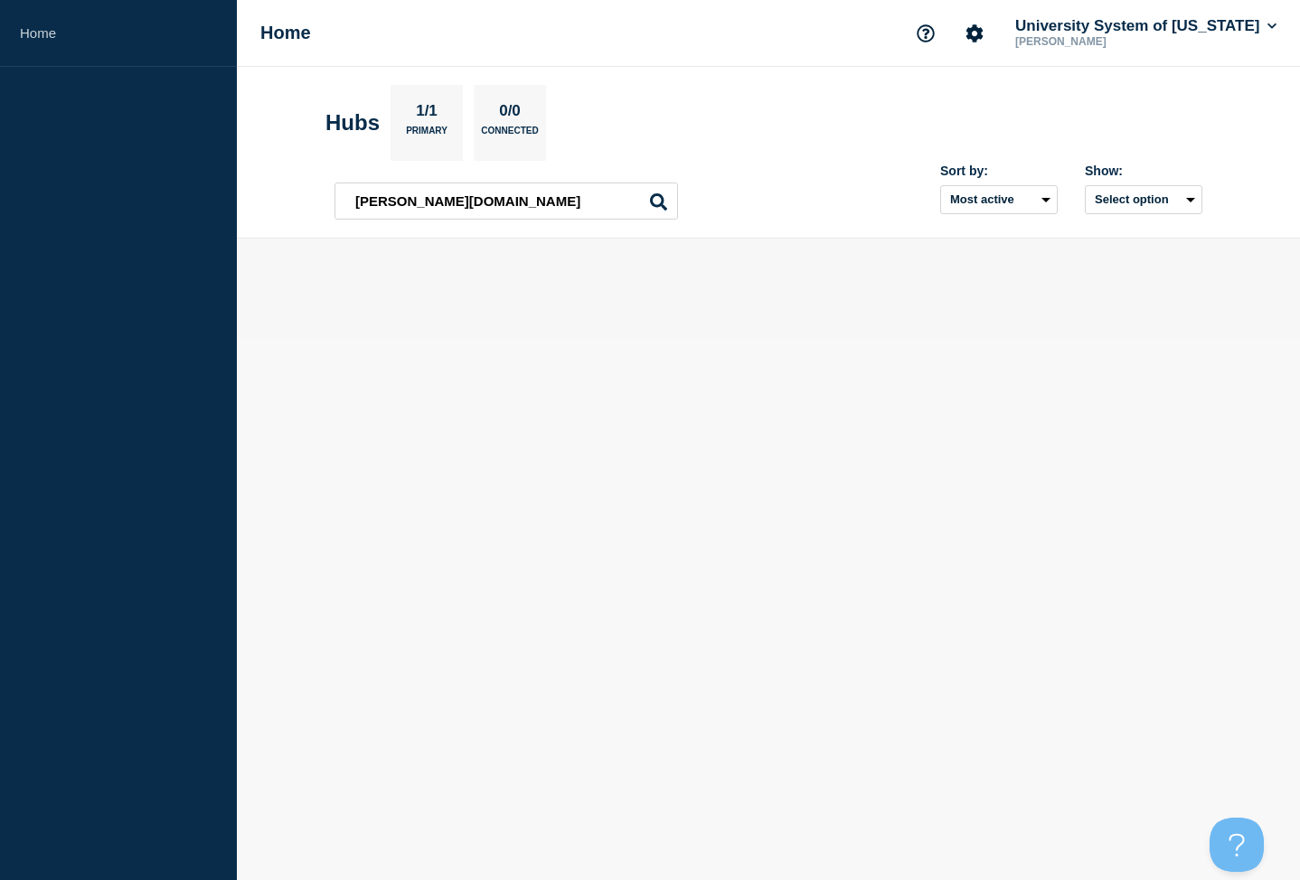
click at [1138, 199] on button "Select option" at bounding box center [1144, 199] width 118 height 29
click at [1093, 234] on span "All" at bounding box center [1094, 242] width 15 height 17
click at [52, 34] on link "Home" at bounding box center [118, 33] width 237 height 67
click at [965, 34] on icon "Account settings" at bounding box center [974, 33] width 18 height 18
click at [920, 111] on link "Team Members" at bounding box center [947, 106] width 93 height 15
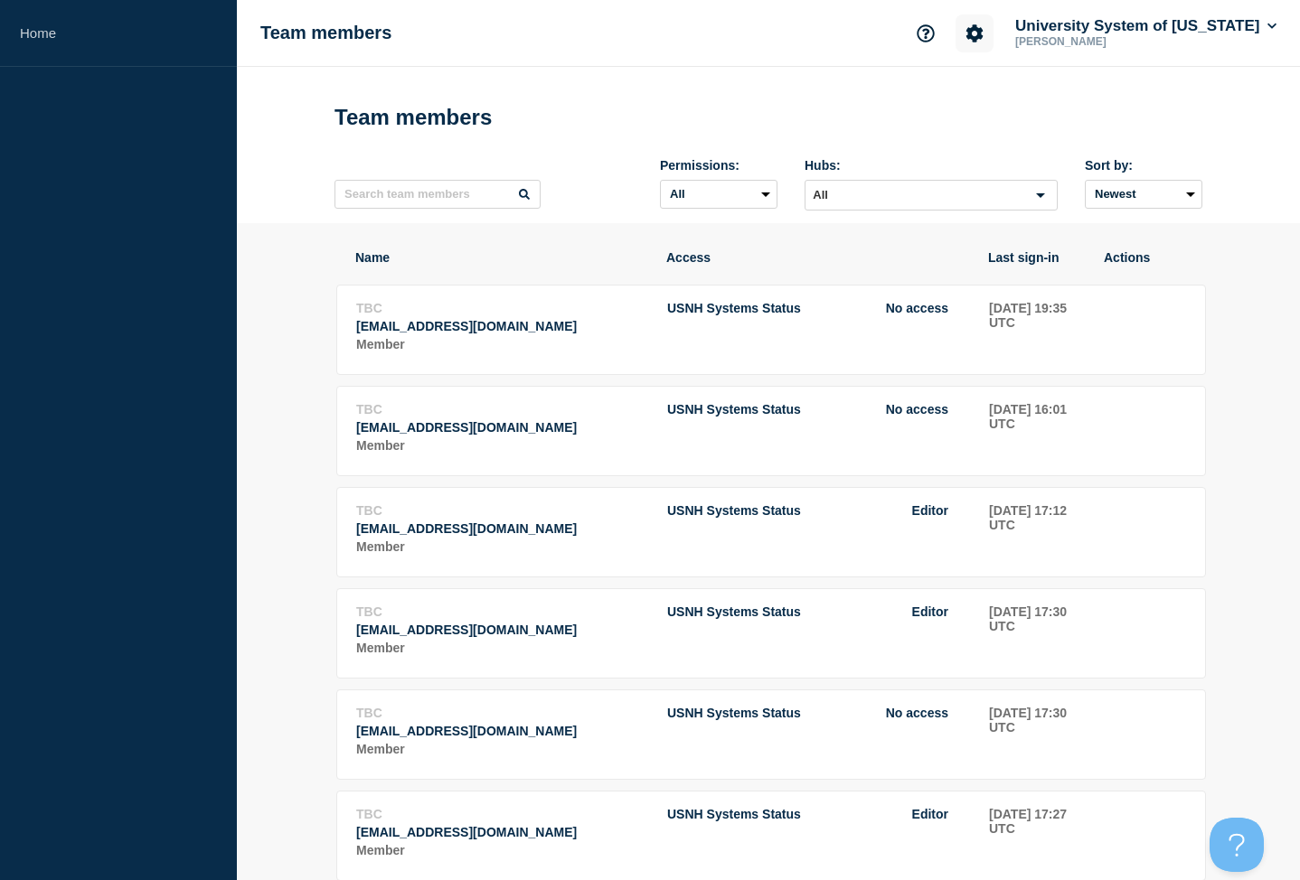
click at [966, 32] on icon "Account settings" at bounding box center [974, 32] width 17 height 17
click at [917, 27] on icon "Support" at bounding box center [926, 33] width 18 height 18
click at [1169, 34] on button "University System of [US_STATE]" at bounding box center [1145, 26] width 268 height 18
click at [380, 109] on h1 "Team members" at bounding box center [412, 117] width 157 height 25
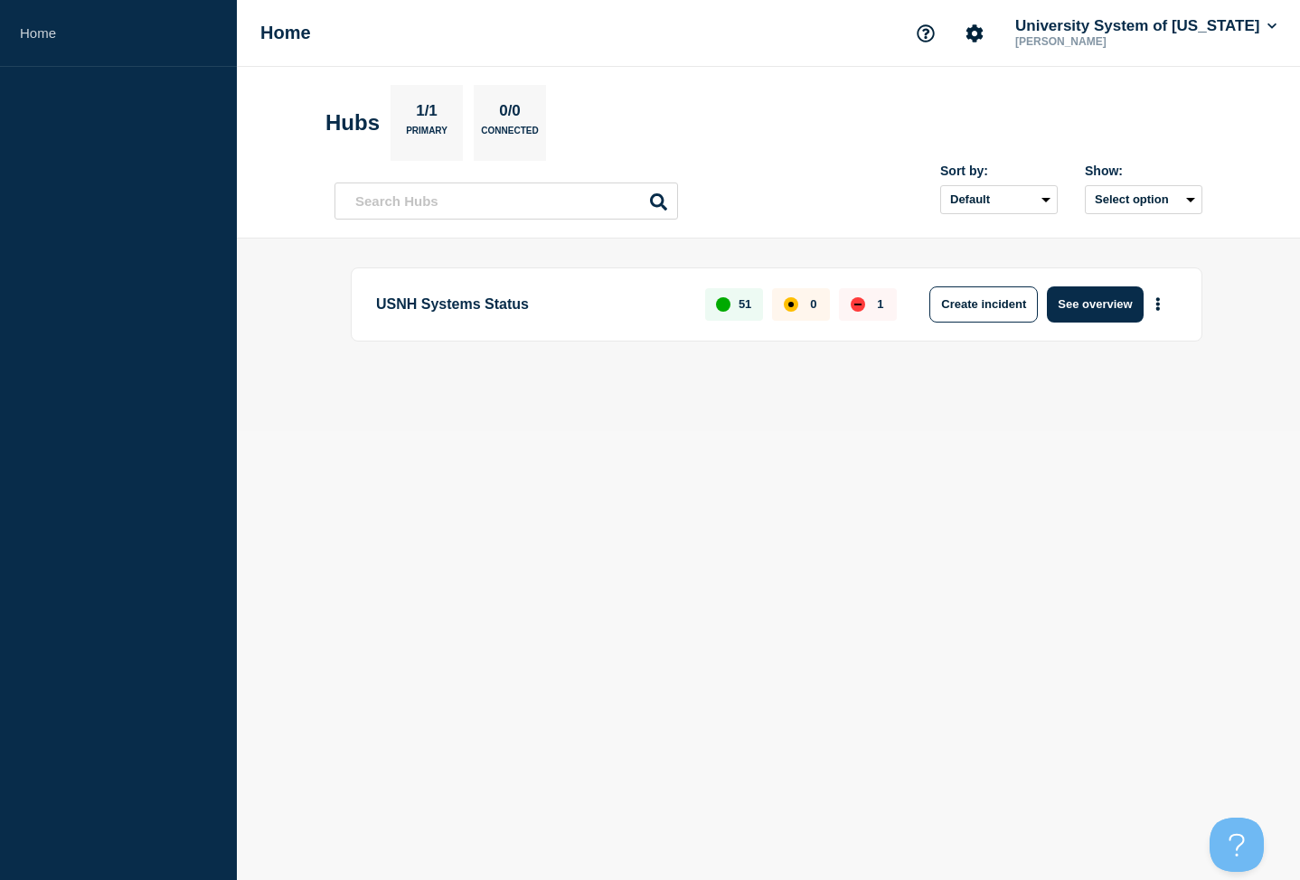
click at [854, 300] on div "down" at bounding box center [858, 304] width 14 height 14
click at [883, 301] on p "1" at bounding box center [880, 304] width 6 height 14
click at [872, 301] on div "1" at bounding box center [868, 304] width 58 height 33
click at [871, 298] on div "1" at bounding box center [868, 304] width 58 height 33
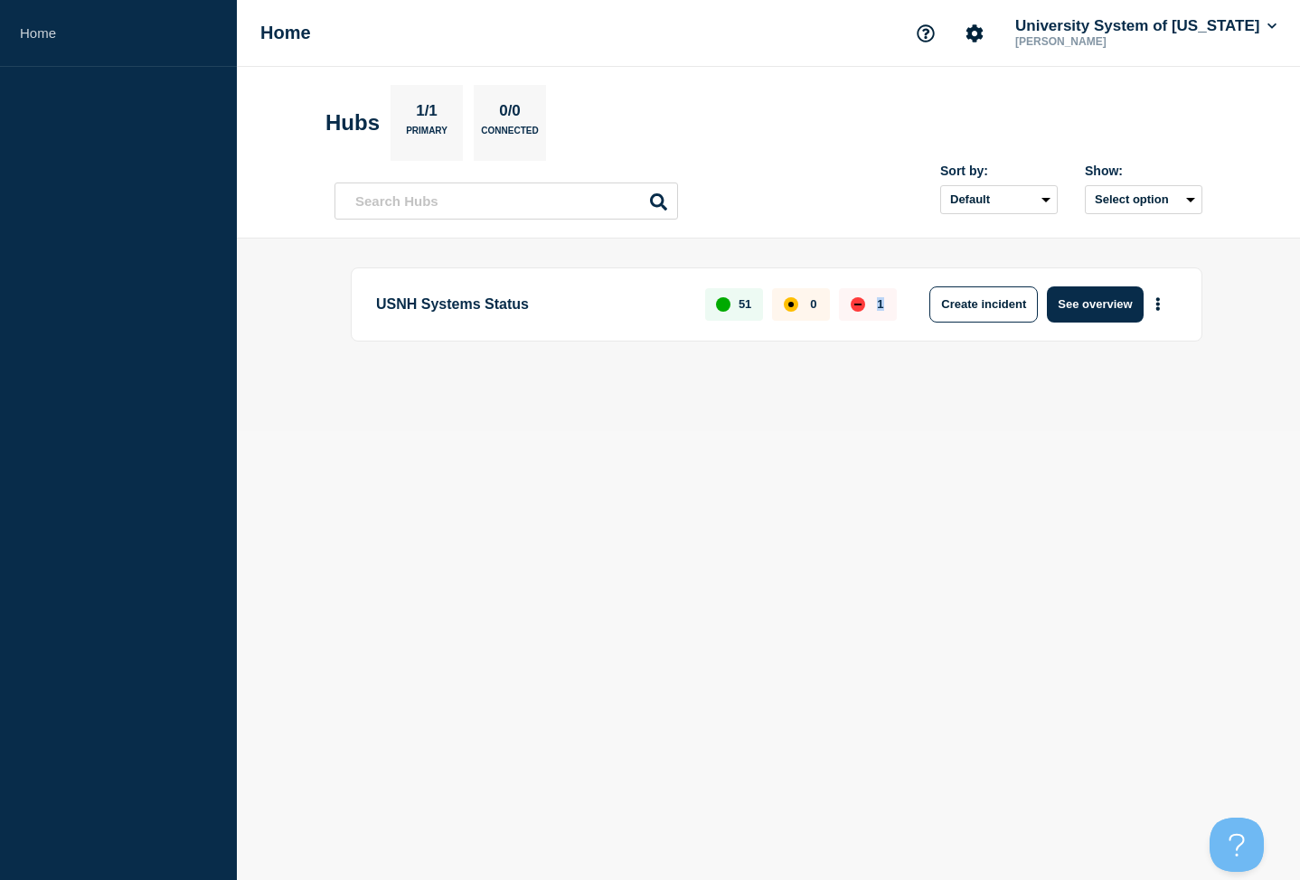
click at [871, 298] on div "1" at bounding box center [868, 304] width 58 height 33
click at [1089, 305] on button "See overview" at bounding box center [1095, 305] width 96 height 36
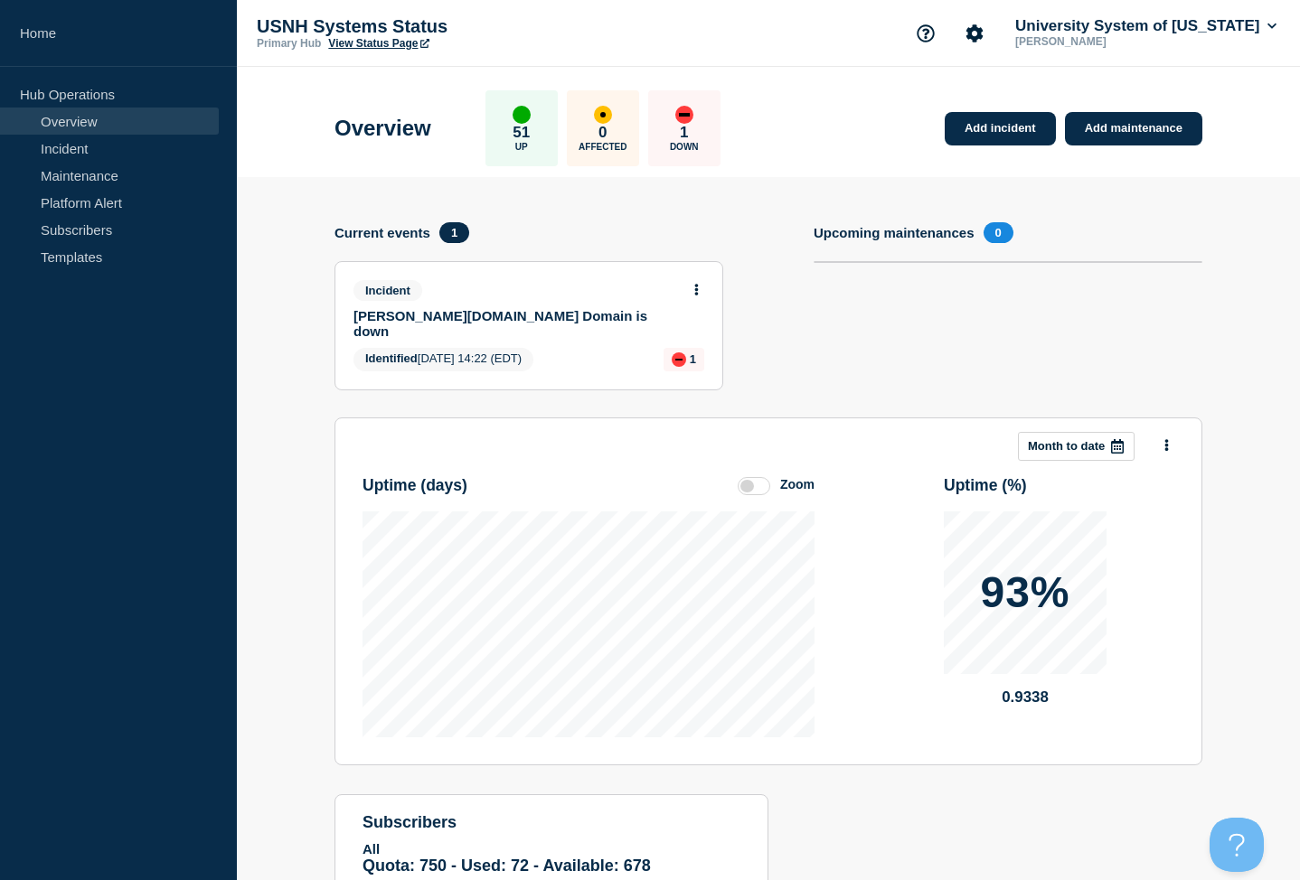
click at [699, 290] on button at bounding box center [696, 290] width 15 height 15
click at [689, 369] on link "Update incident" at bounding box center [695, 363] width 88 height 14
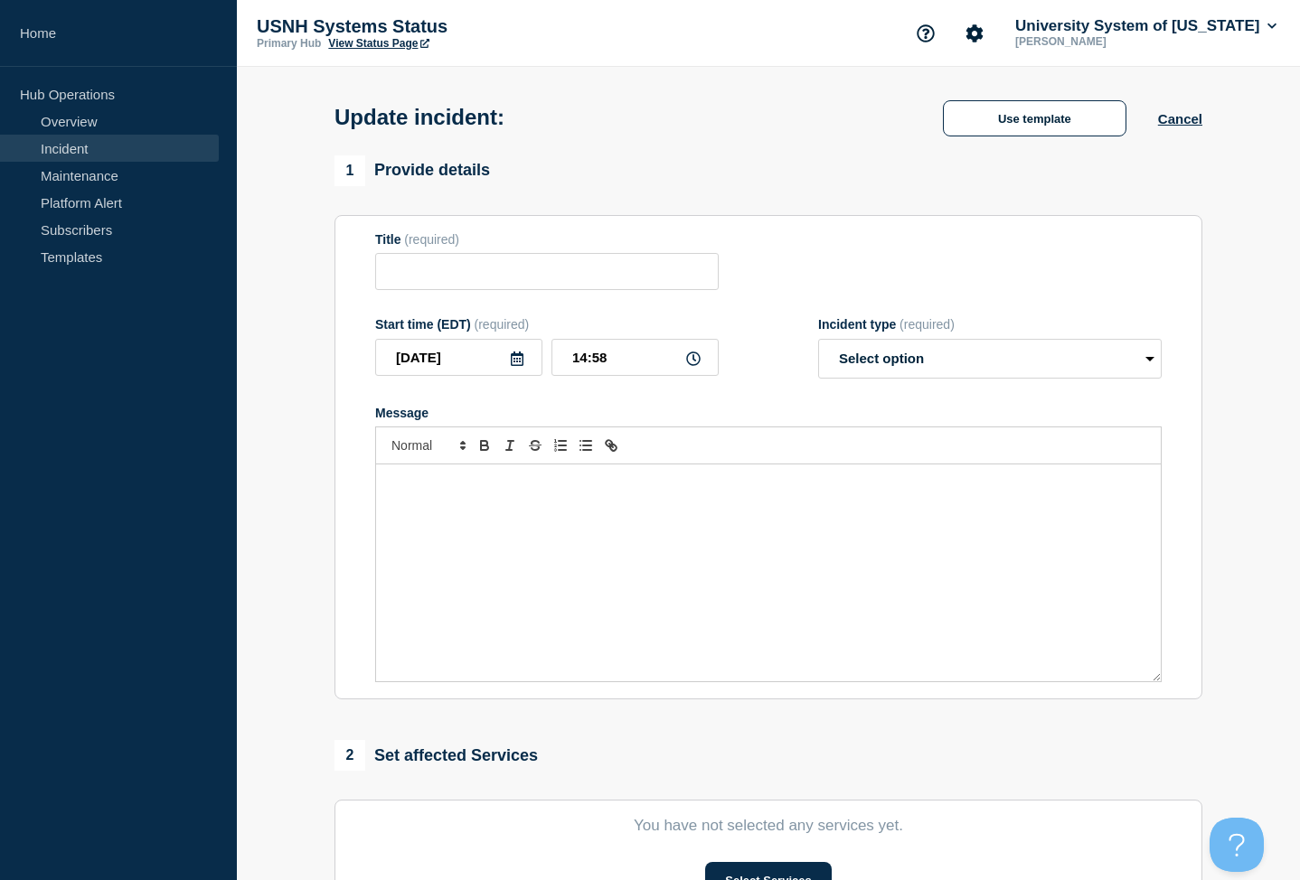
type input "Keene.edu Domain is down"
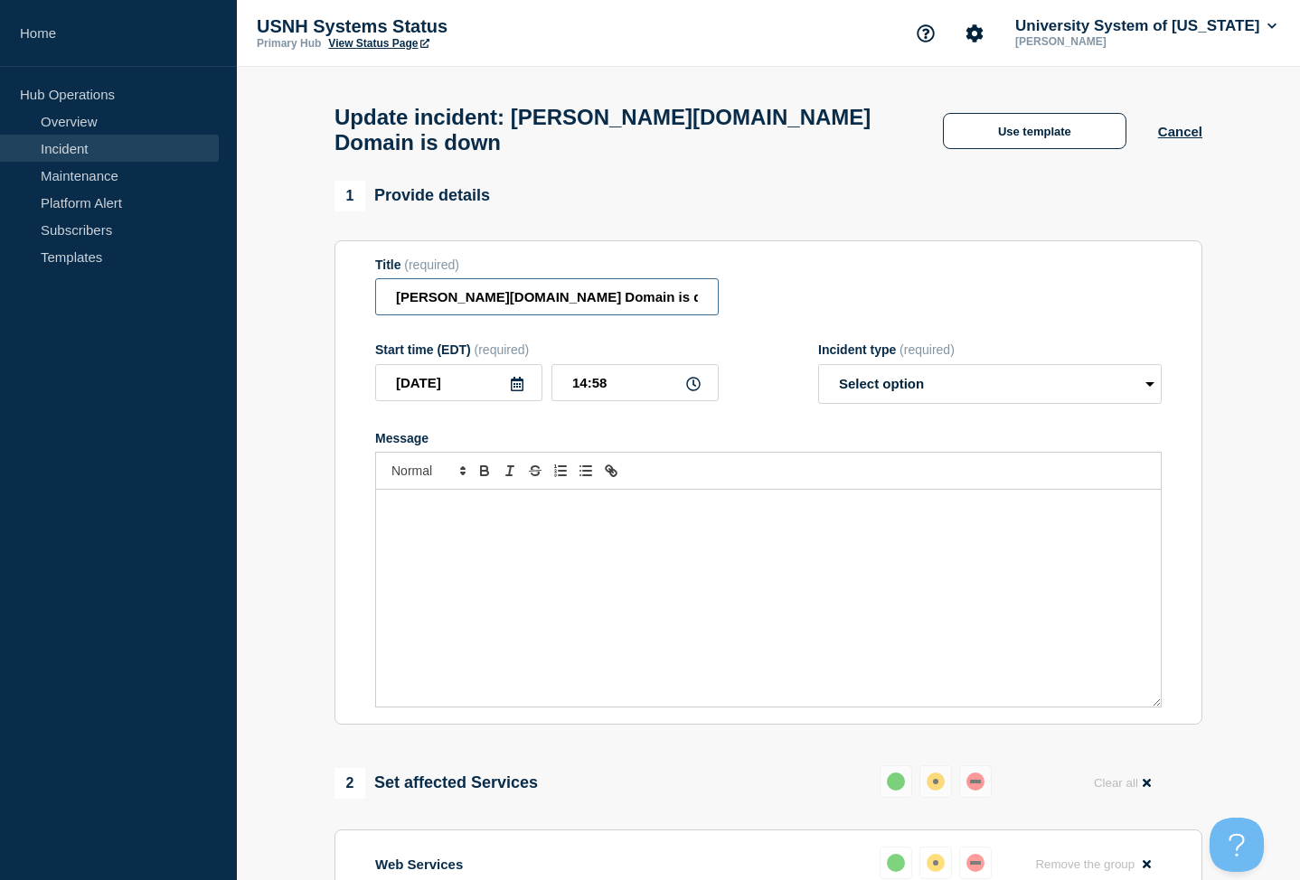
drag, startPoint x: 581, startPoint y: 280, endPoint x: 562, endPoint y: 278, distance: 19.1
click at [562, 278] on input "Keene.edu Domain is down" at bounding box center [546, 296] width 343 height 37
click at [388, 501] on div "Message" at bounding box center [768, 598] width 785 height 217
select select "resolved"
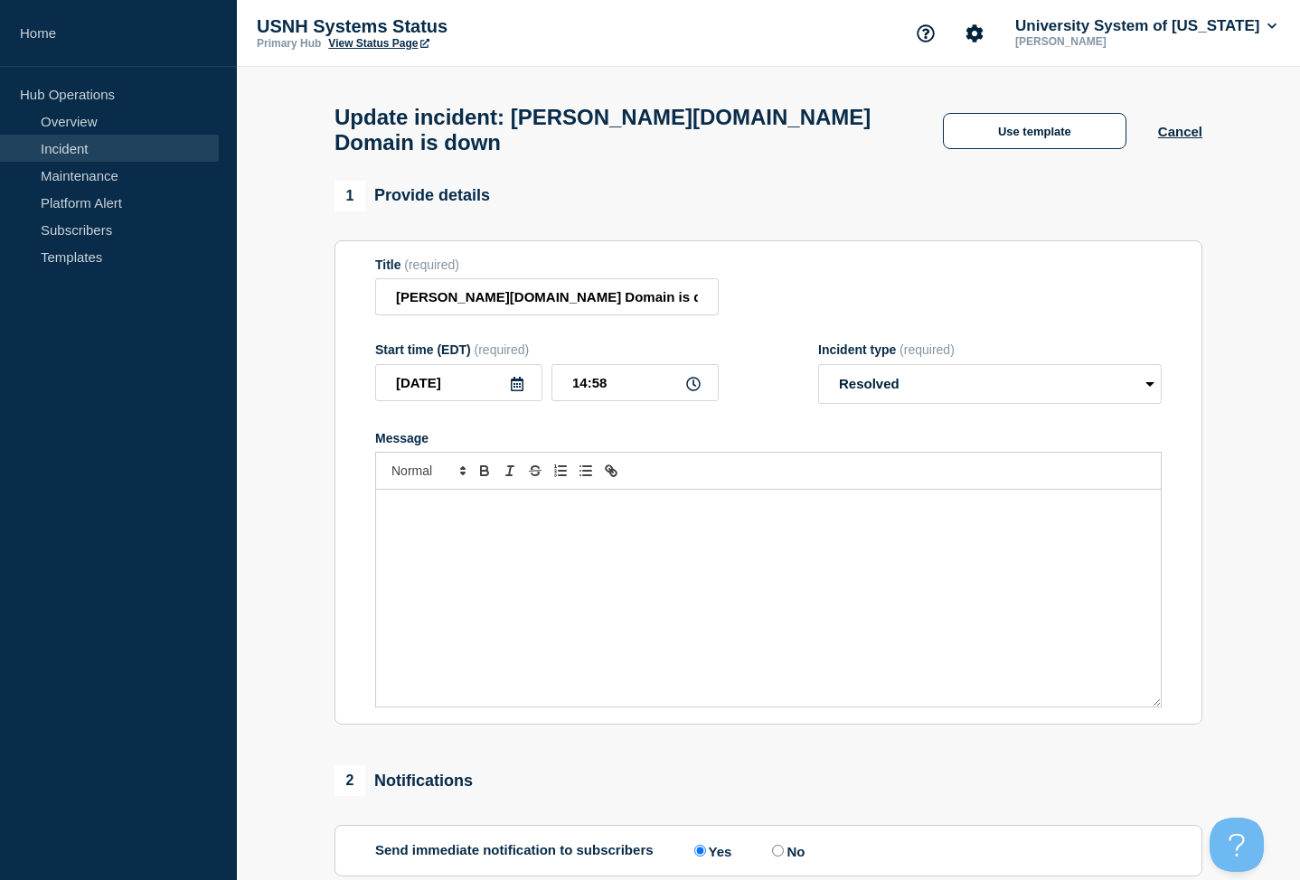
click at [522, 523] on div "Message" at bounding box center [768, 598] width 785 height 217
click at [602, 376] on input "14:58" at bounding box center [634, 382] width 167 height 37
click at [609, 372] on input "14:58" at bounding box center [634, 382] width 167 height 37
type input "14:45"
drag, startPoint x: 383, startPoint y: 503, endPoint x: 635, endPoint y: 498, distance: 251.3
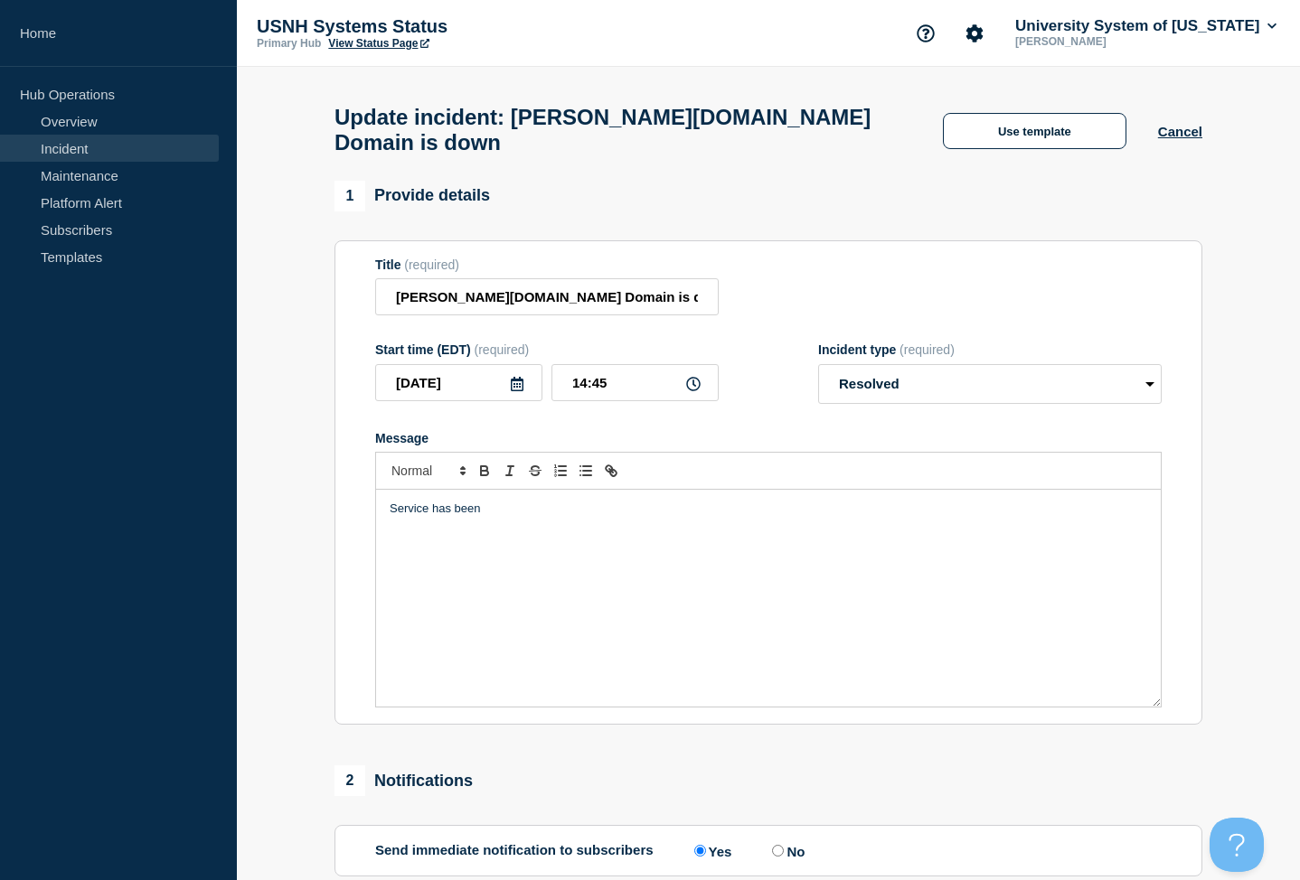
click at [635, 498] on div "Service has been" at bounding box center [768, 598] width 785 height 217
drag, startPoint x: 585, startPoint y: 281, endPoint x: 517, endPoint y: 270, distance: 68.7
click at [517, 278] on input "Keene.edu Domain is down" at bounding box center [546, 296] width 343 height 37
click at [516, 278] on input "Keene.edu Domain is down" at bounding box center [546, 296] width 343 height 37
drag, startPoint x: 522, startPoint y: 280, endPoint x: 637, endPoint y: 281, distance: 115.7
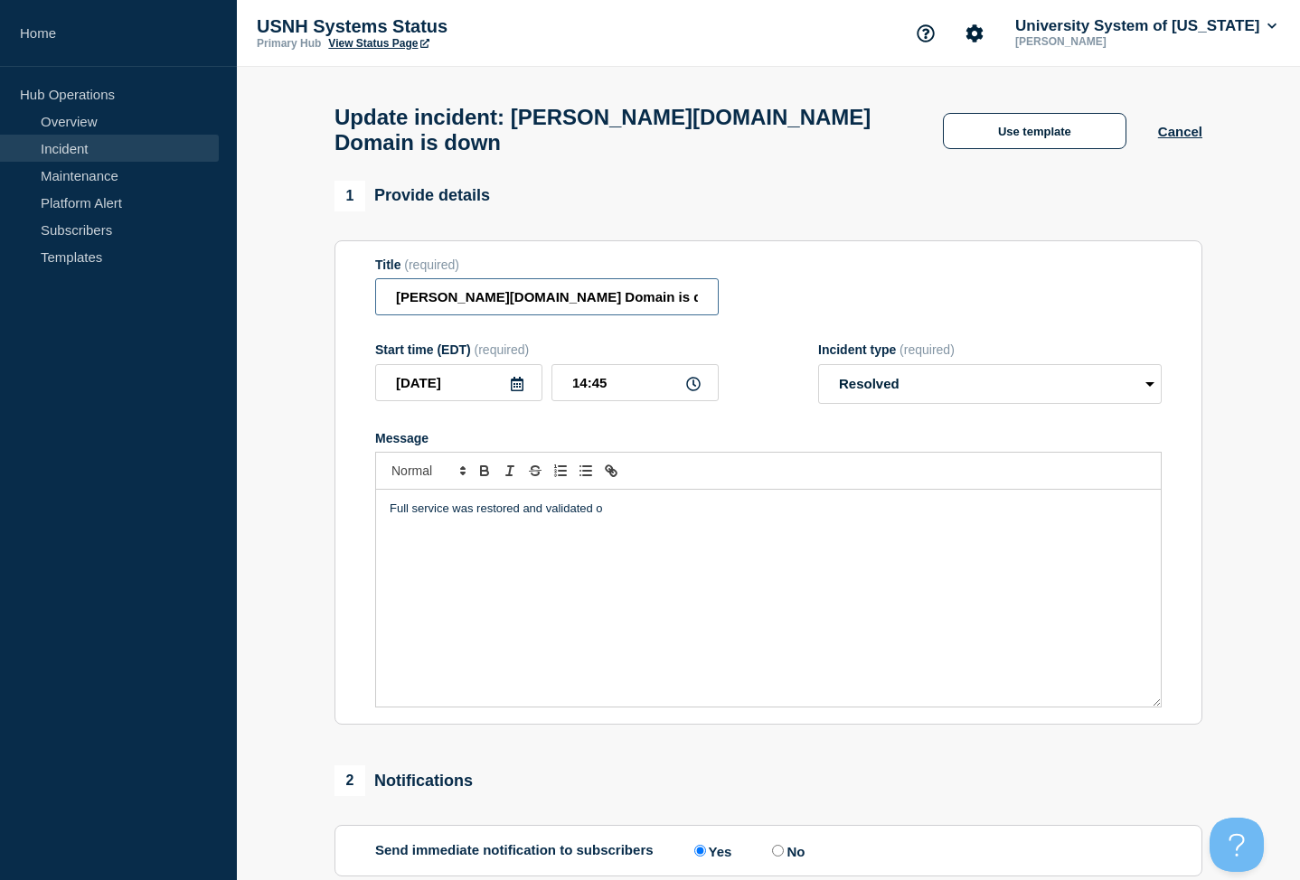
click at [637, 281] on input "Keene.edu Domain is down" at bounding box center [546, 296] width 343 height 37
type input "Keene.edu Domain is down"
drag, startPoint x: 616, startPoint y: 500, endPoint x: 294, endPoint y: 494, distance: 321.9
click at [294, 494] on section "1 Provide details Title (required) Keene.edu Domain is down Start time (EDT) (r…" at bounding box center [768, 663] width 1063 height 965
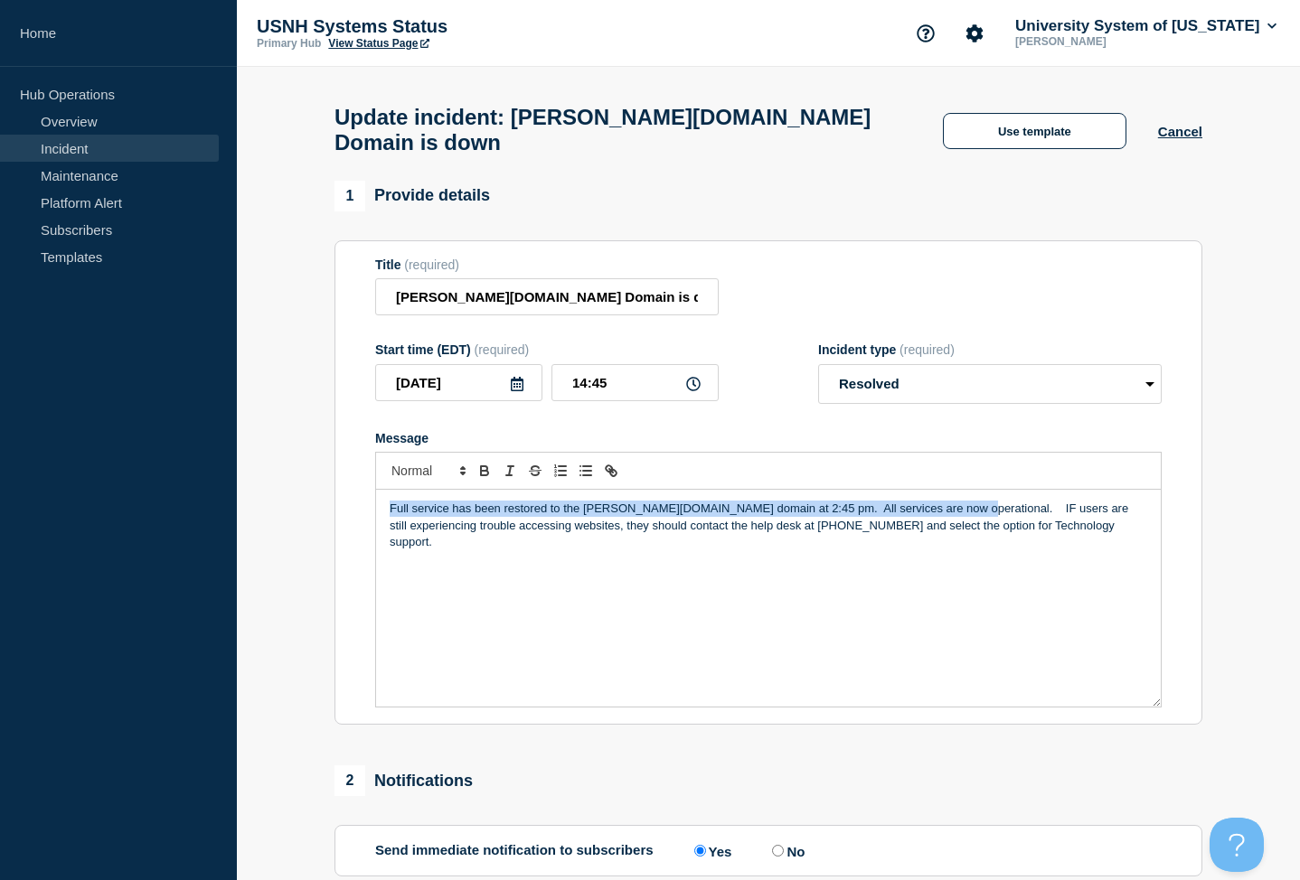
click at [942, 495] on div "Full service has been restored to the Keene.edu domain at 2:45 pm. All services…" at bounding box center [768, 598] width 785 height 217
click at [942, 501] on p "Full service has been restored to the Keene.edu domain at 2:45 pm. All services…" at bounding box center [768, 526] width 757 height 50
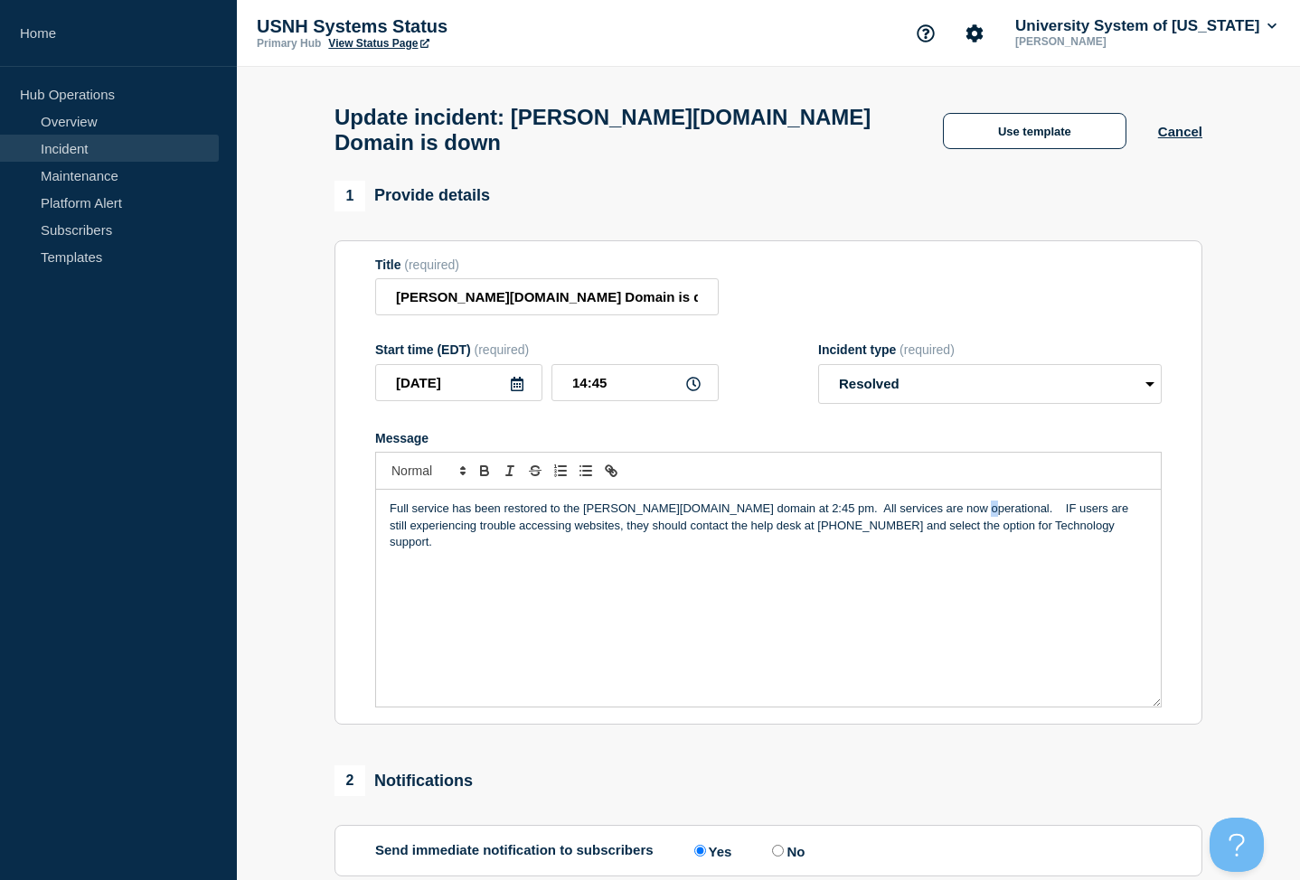
click at [937, 501] on p "Full service has been restored to the Keene.edu domain at 2:45 pm. All services…" at bounding box center [768, 526] width 757 height 50
click at [767, 501] on p "Full service has been restored to the Keene.edu domain at 2:45 pm. All services…" at bounding box center [768, 517] width 757 height 33
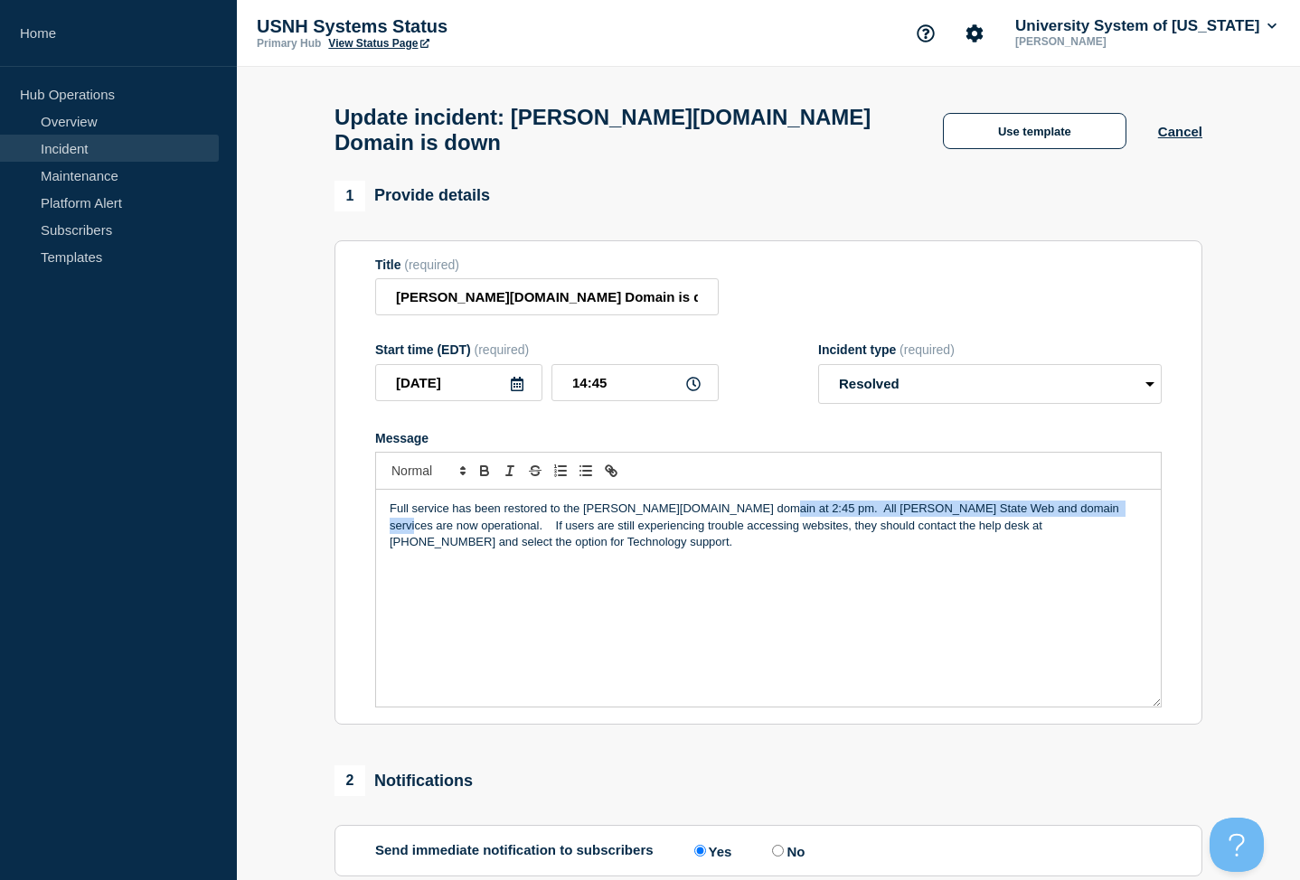
drag, startPoint x: 1082, startPoint y: 496, endPoint x: 751, endPoint y: 496, distance: 330.8
click at [751, 501] on p "Full service has been restored to the Keene.edu domain at 2:45 pm. All Keene St…" at bounding box center [768, 526] width 757 height 50
click at [488, 463] on icon "Toggle bold text" at bounding box center [484, 471] width 16 height 16
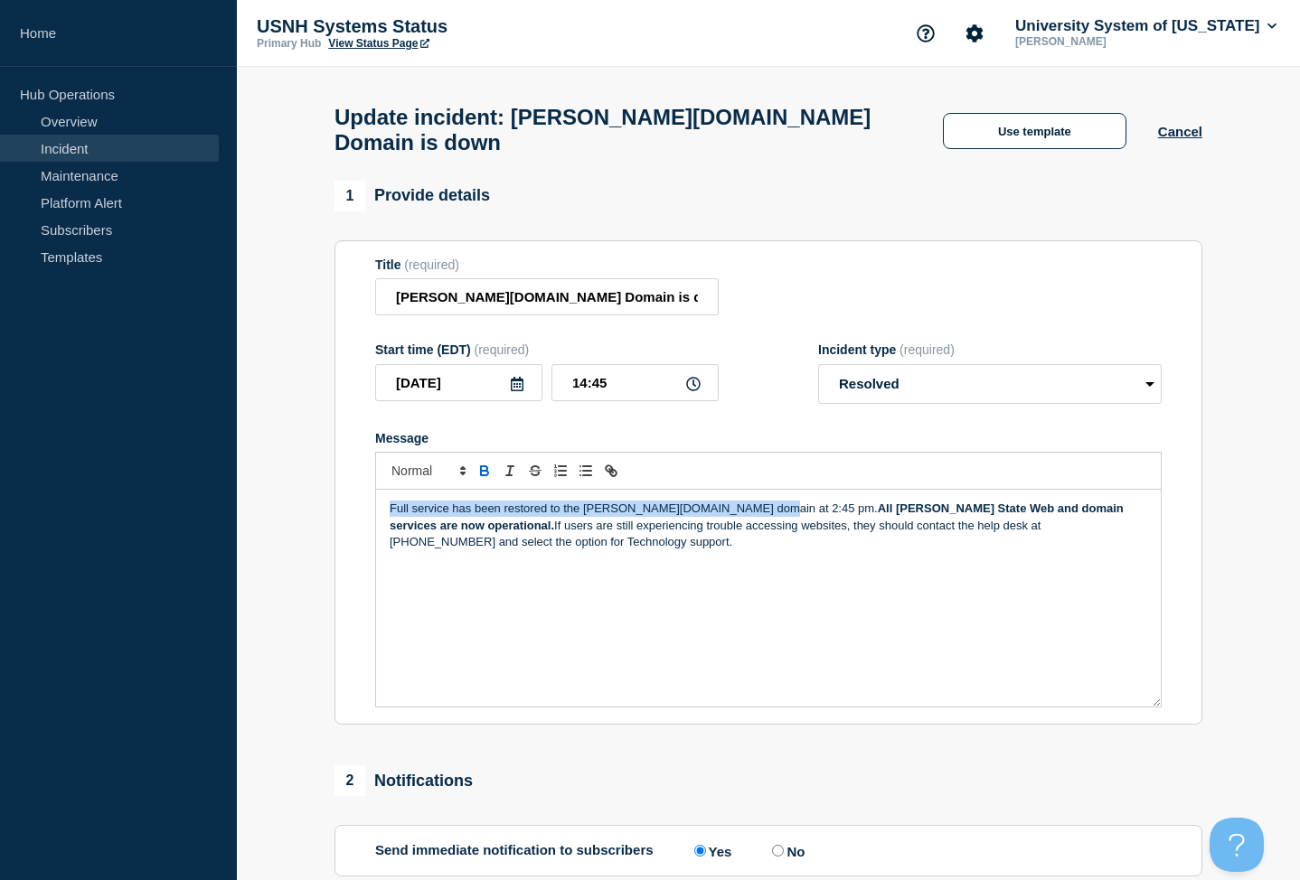
click at [843, 502] on strong "All Keene State Web and domain services are now operational." at bounding box center [758, 517] width 737 height 30
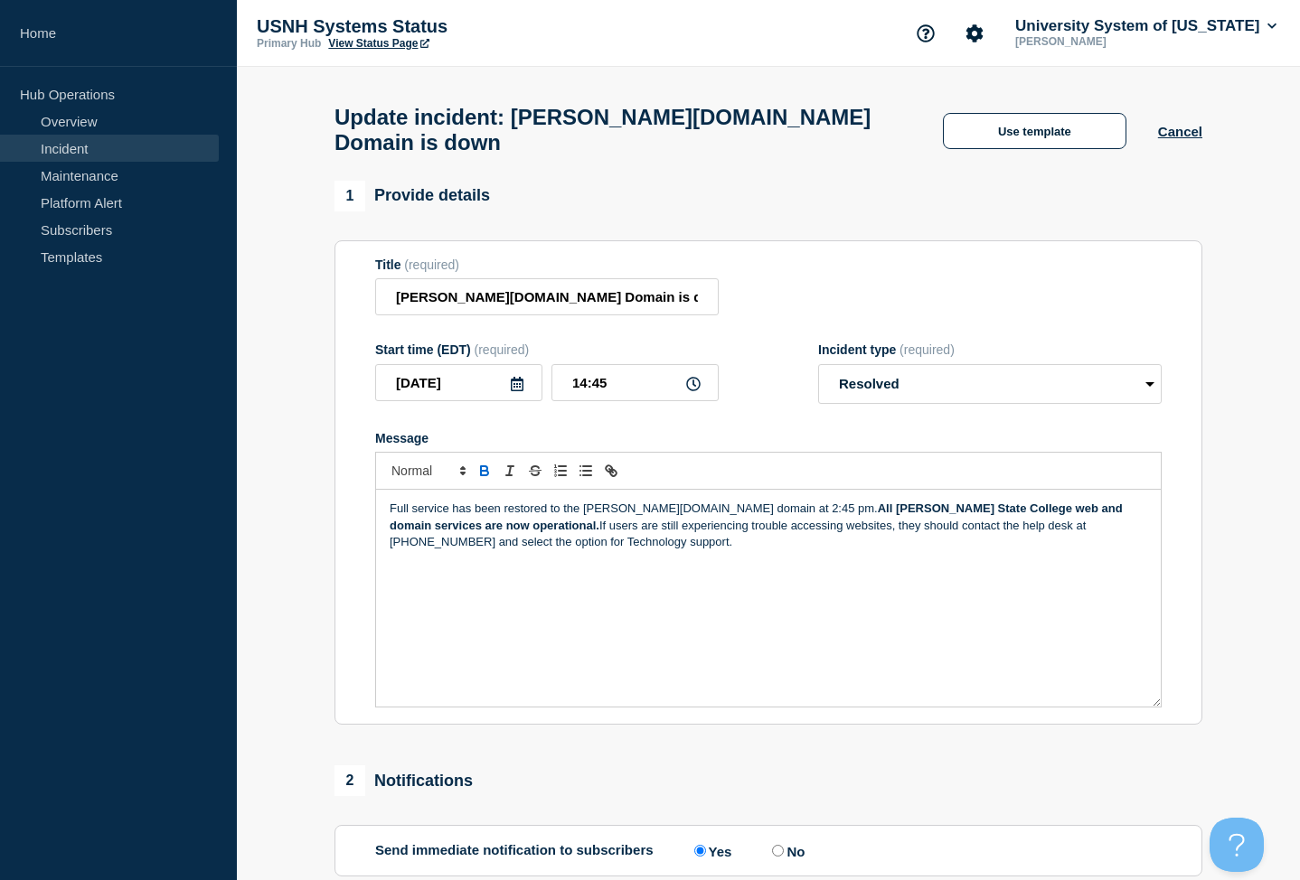
click at [899, 512] on p "Full service has been restored to the Keene.edu domain at 2:45 pm. All Keene St…" at bounding box center [768, 526] width 757 height 50
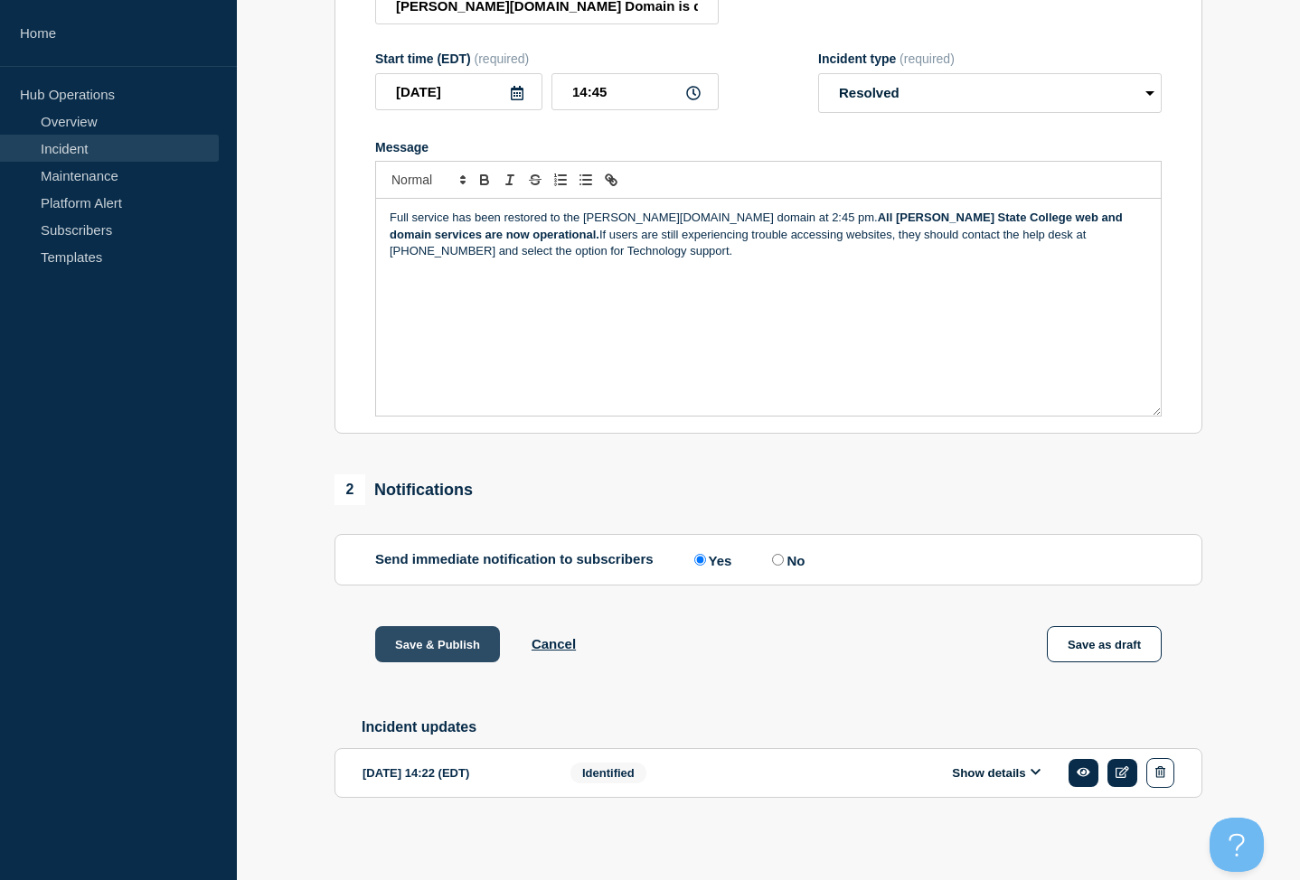
scroll to position [290, 0]
click at [410, 638] on button "Save & Publish" at bounding box center [437, 645] width 125 height 36
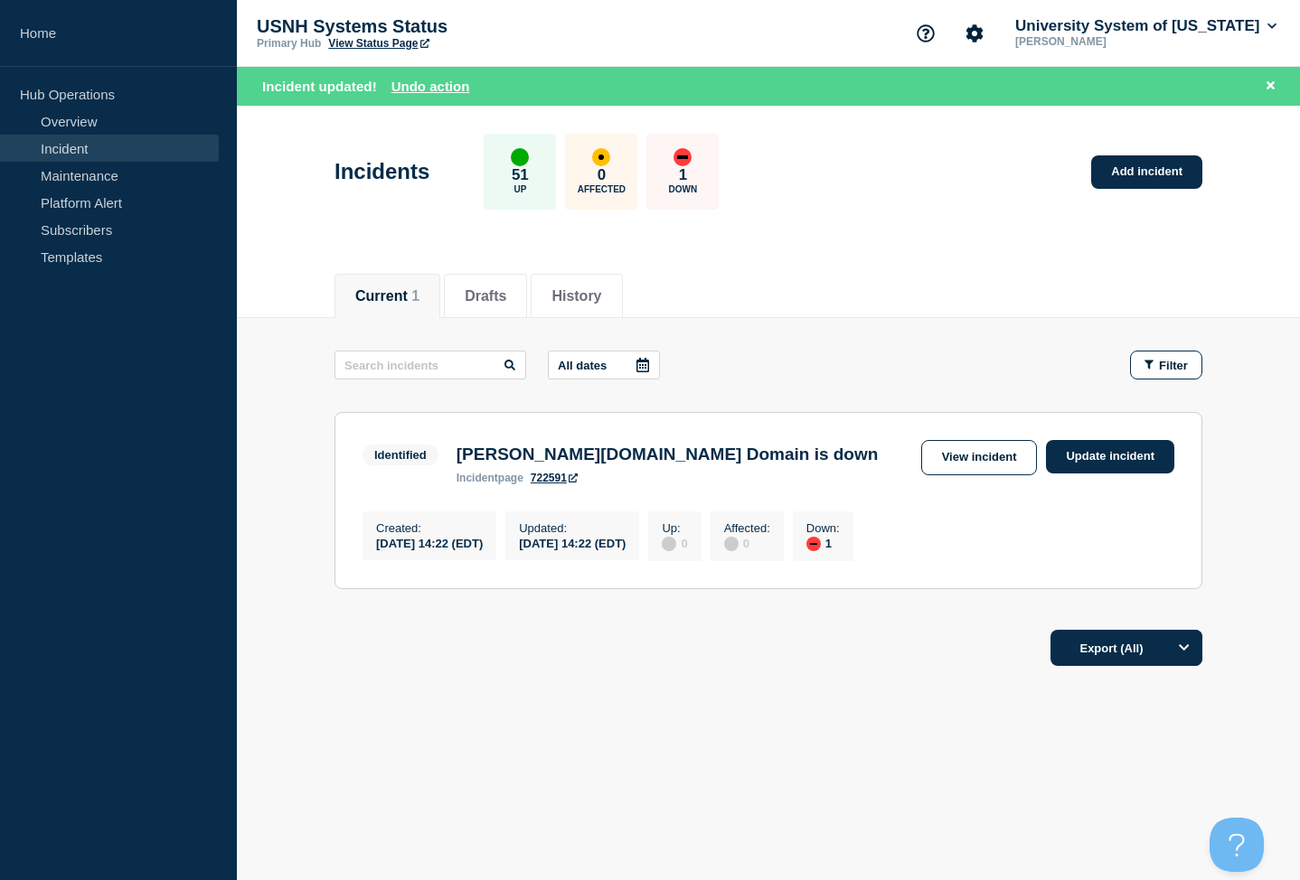
click at [817, 545] on div "down" at bounding box center [813, 544] width 7 height 2
click at [1109, 465] on link "Update incident" at bounding box center [1110, 456] width 128 height 33
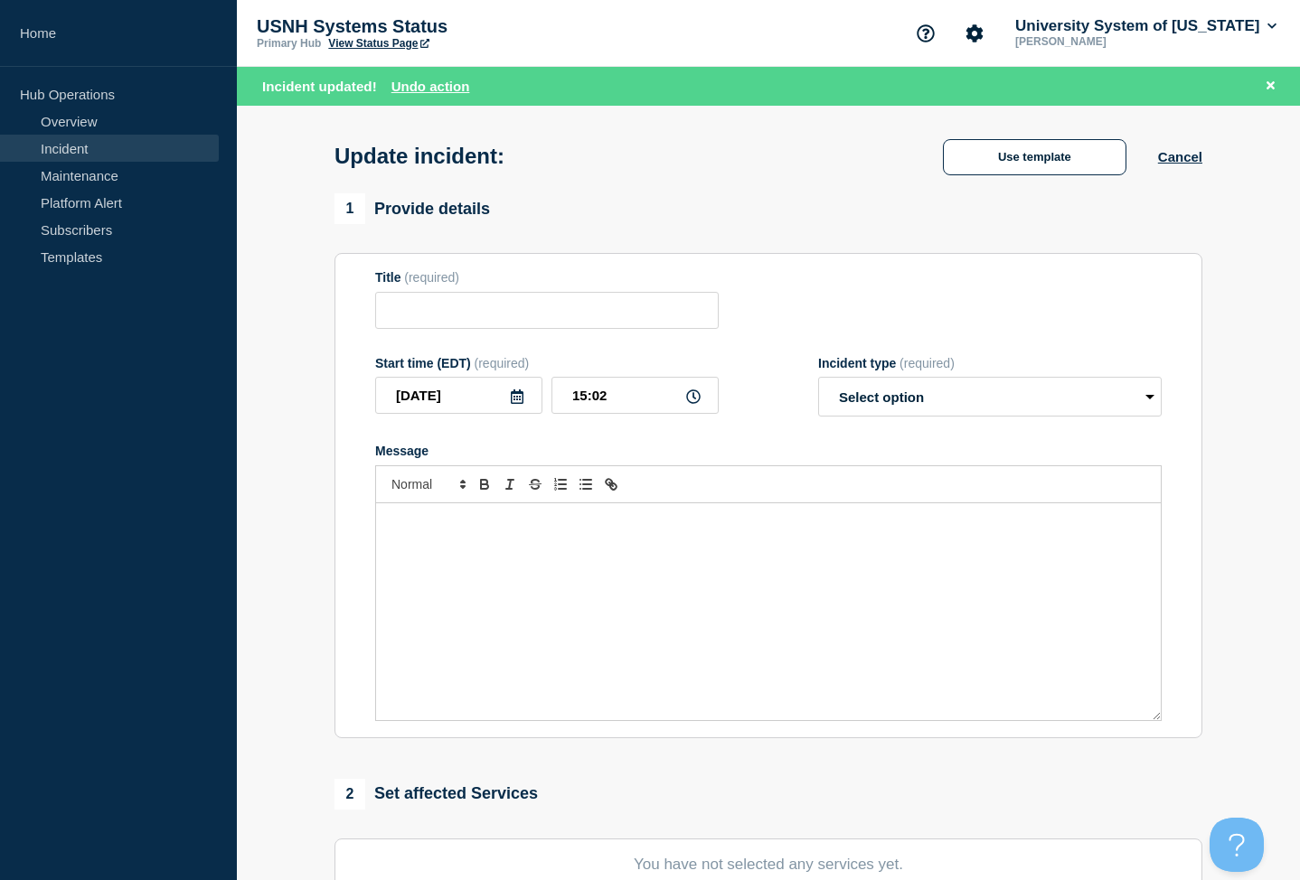
type input "Keene.edu Domain is down"
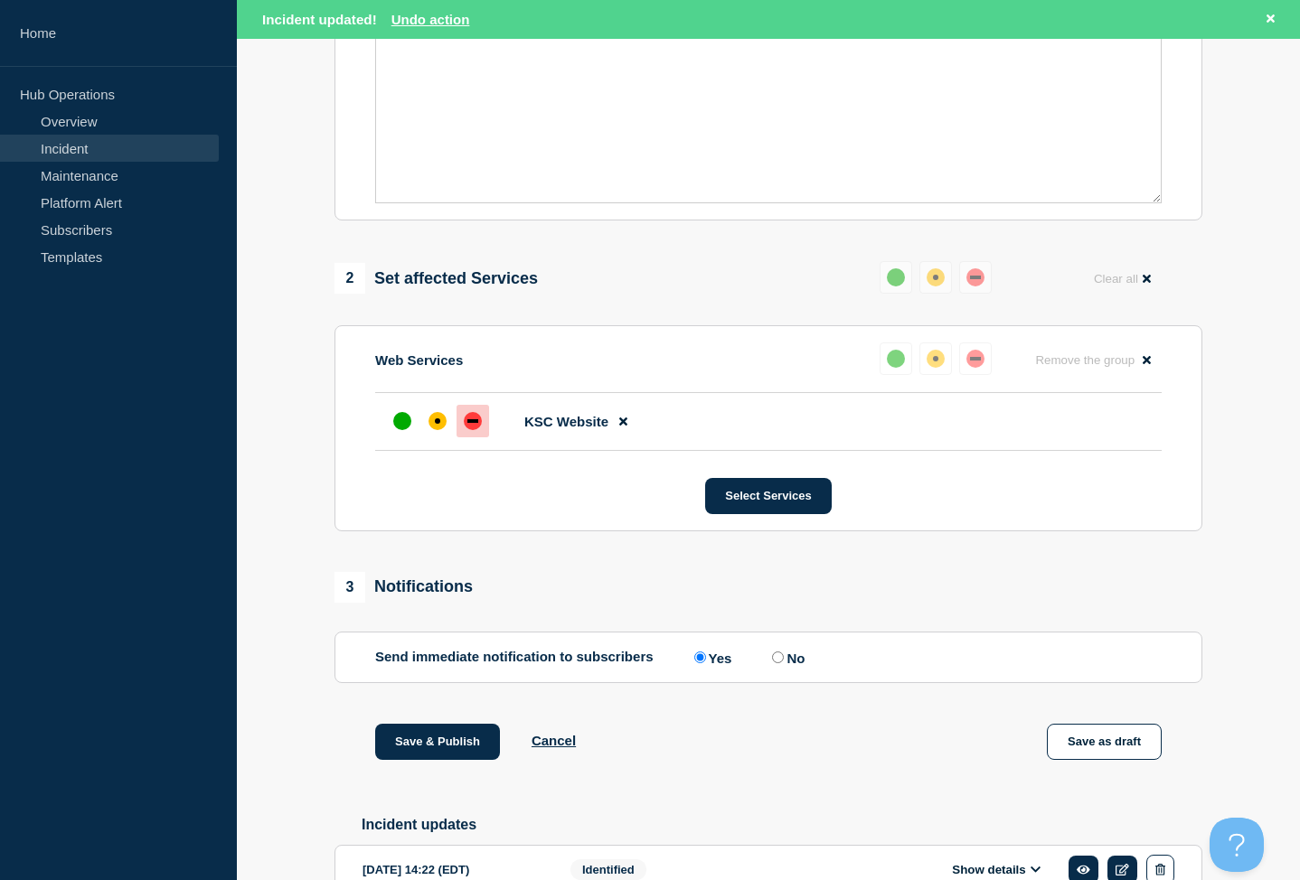
scroll to position [633, 0]
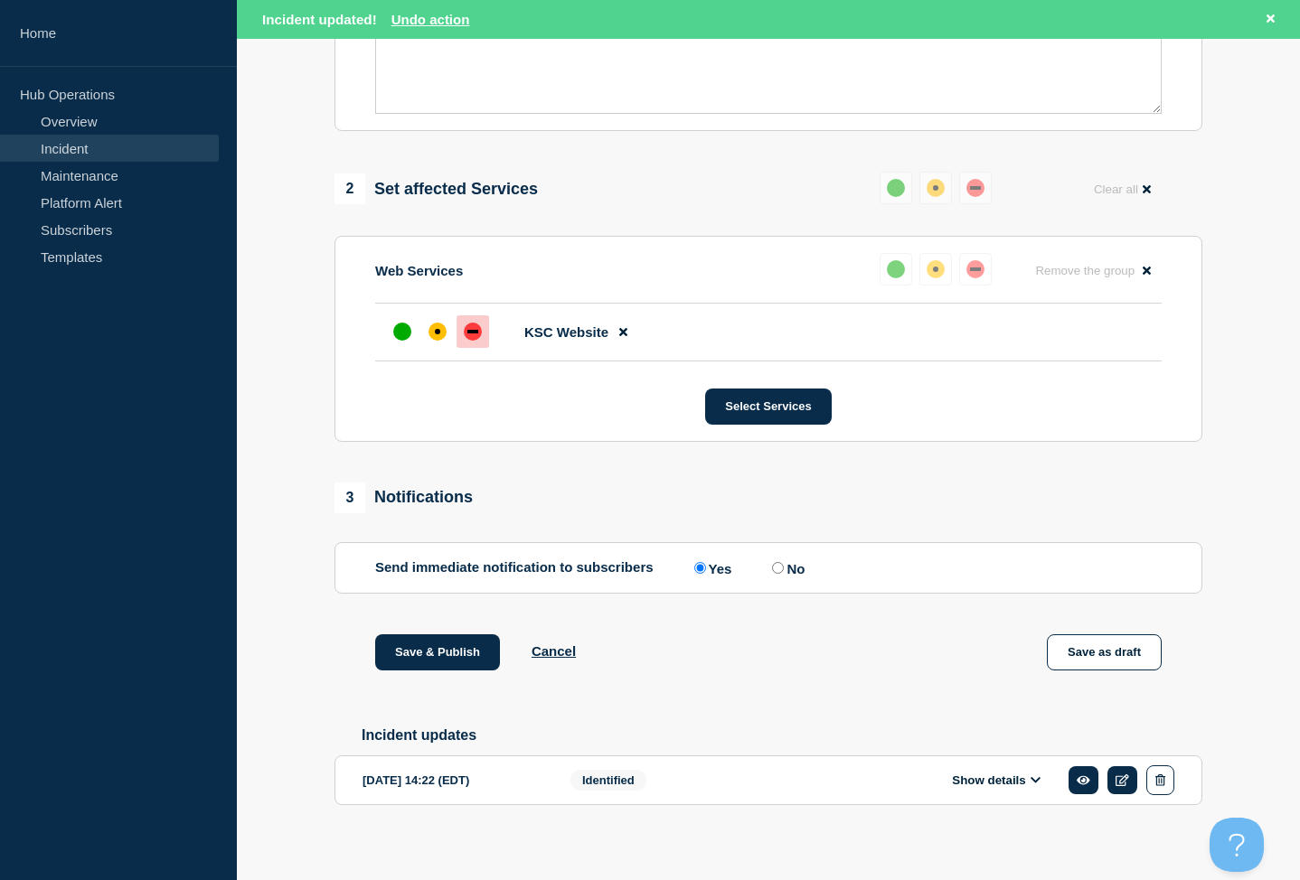
click at [474, 330] on div "down" at bounding box center [472, 332] width 11 height 4
click at [475, 323] on div "down" at bounding box center [473, 332] width 18 height 18
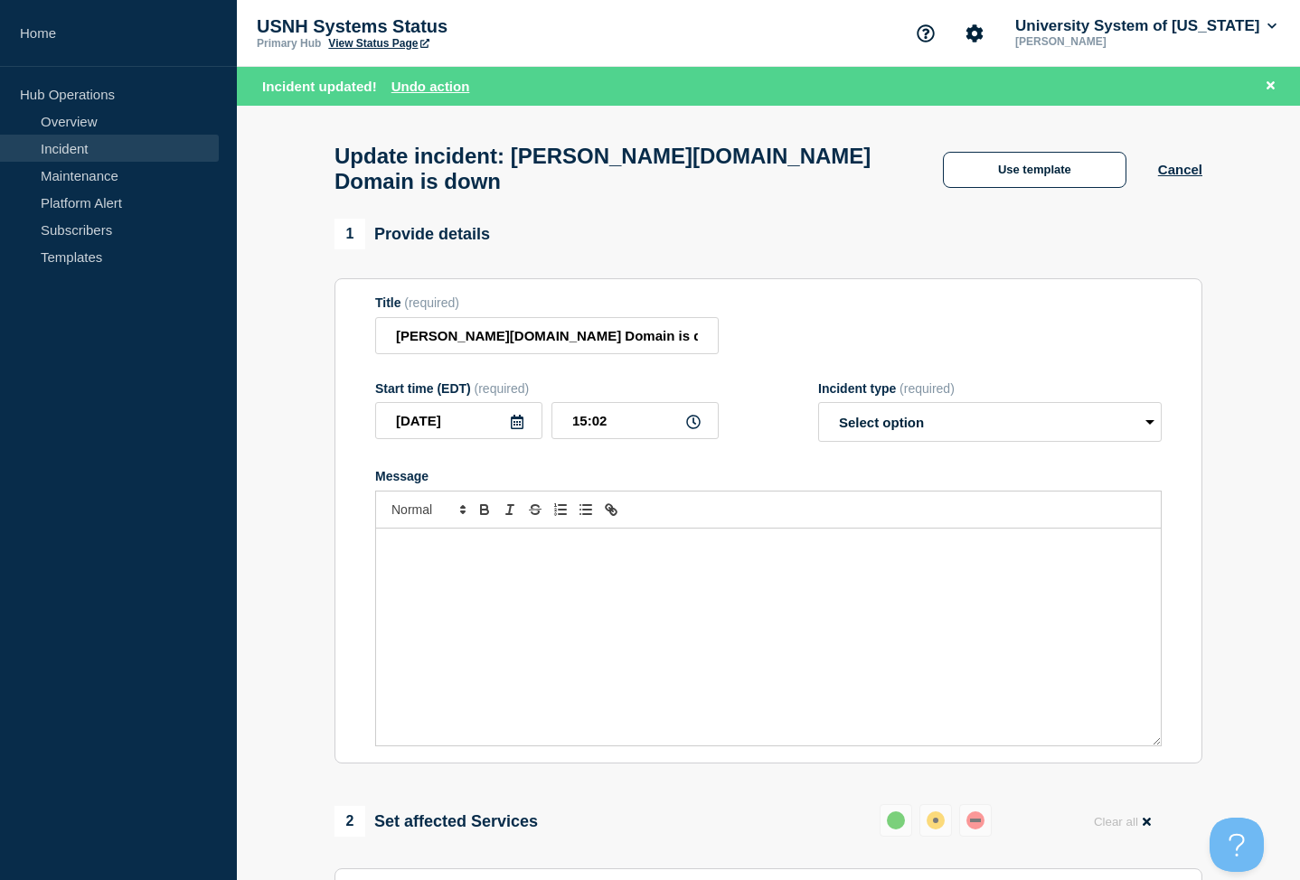
scroll to position [0, 0]
select select "resolved"
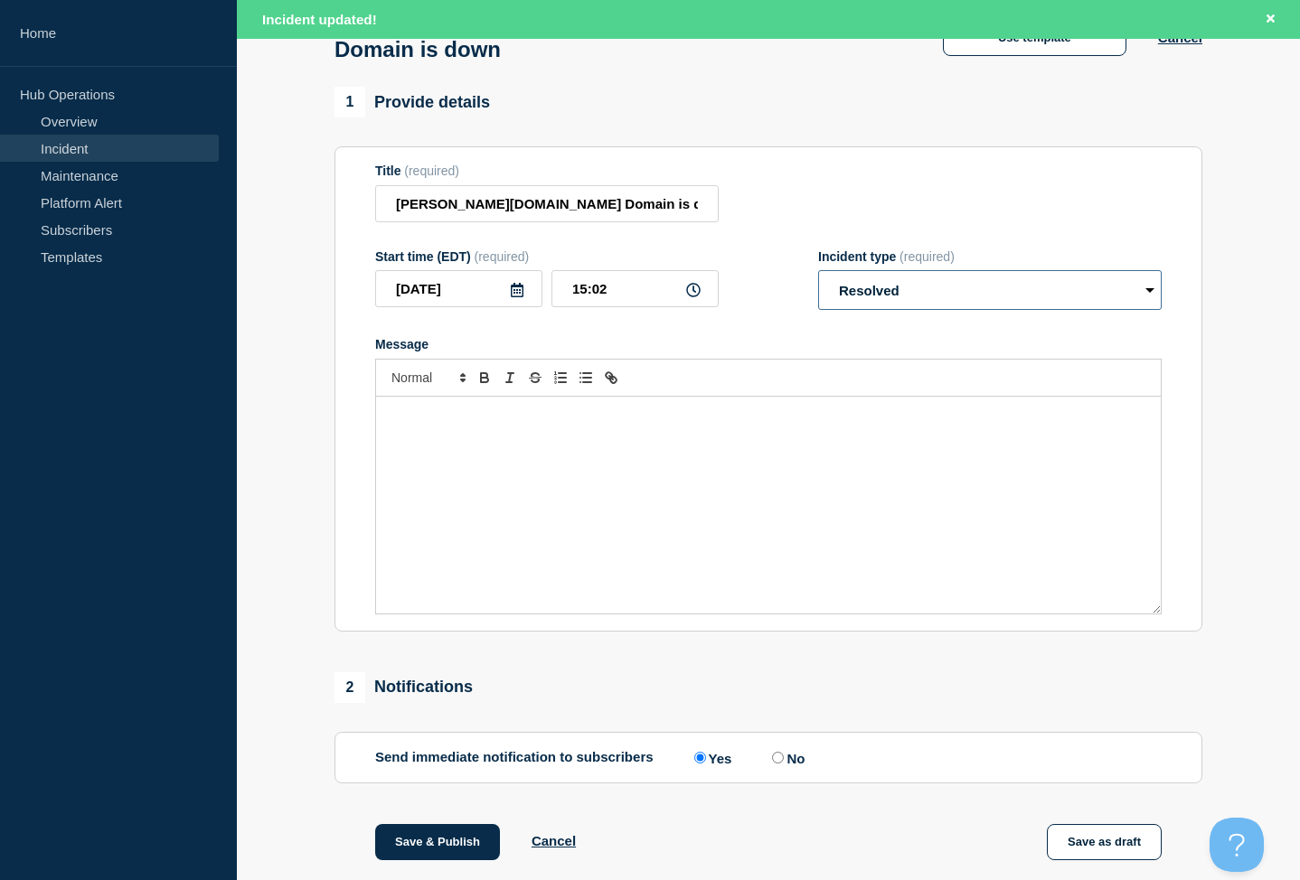
scroll to position [129, 0]
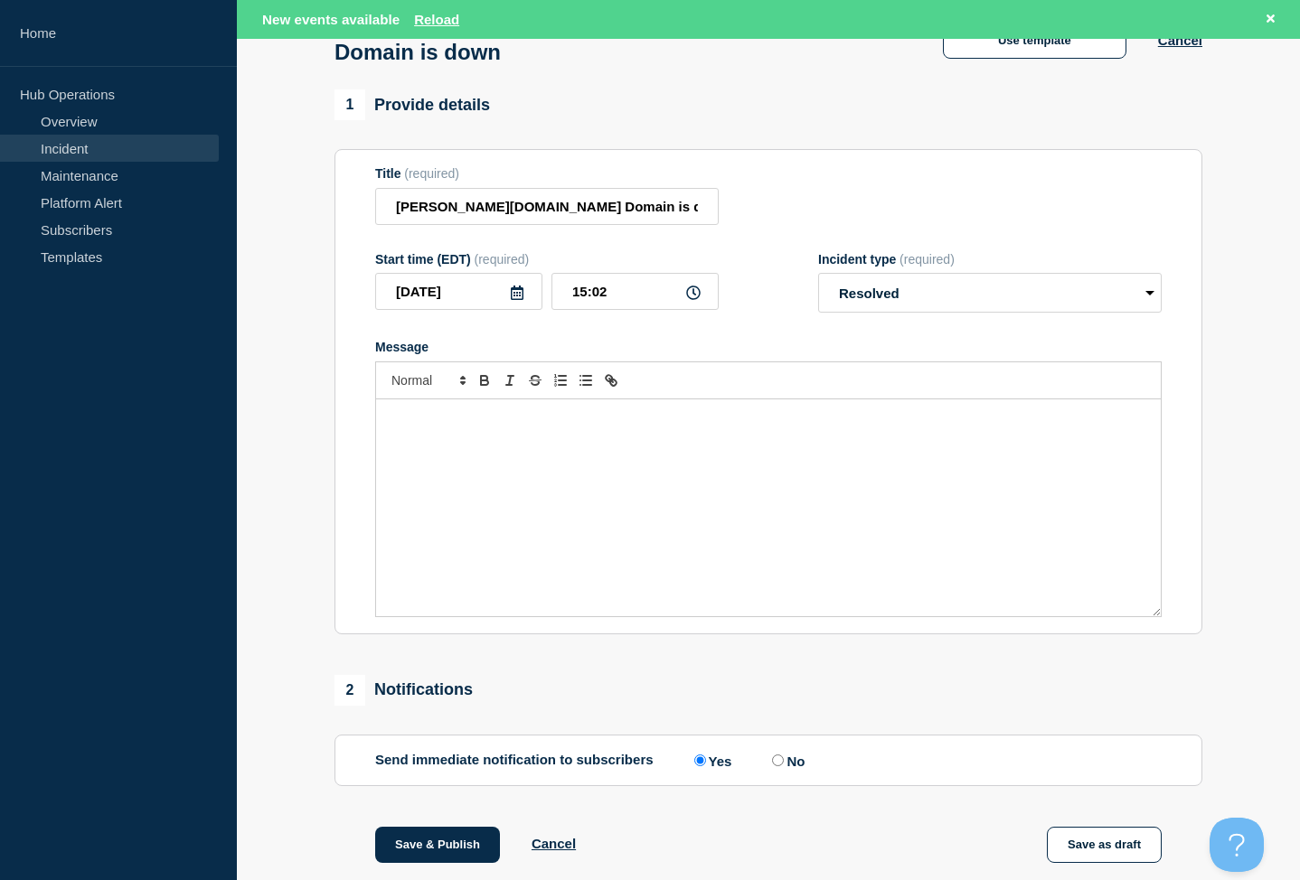
click at [466, 412] on p "Message" at bounding box center [768, 418] width 757 height 16
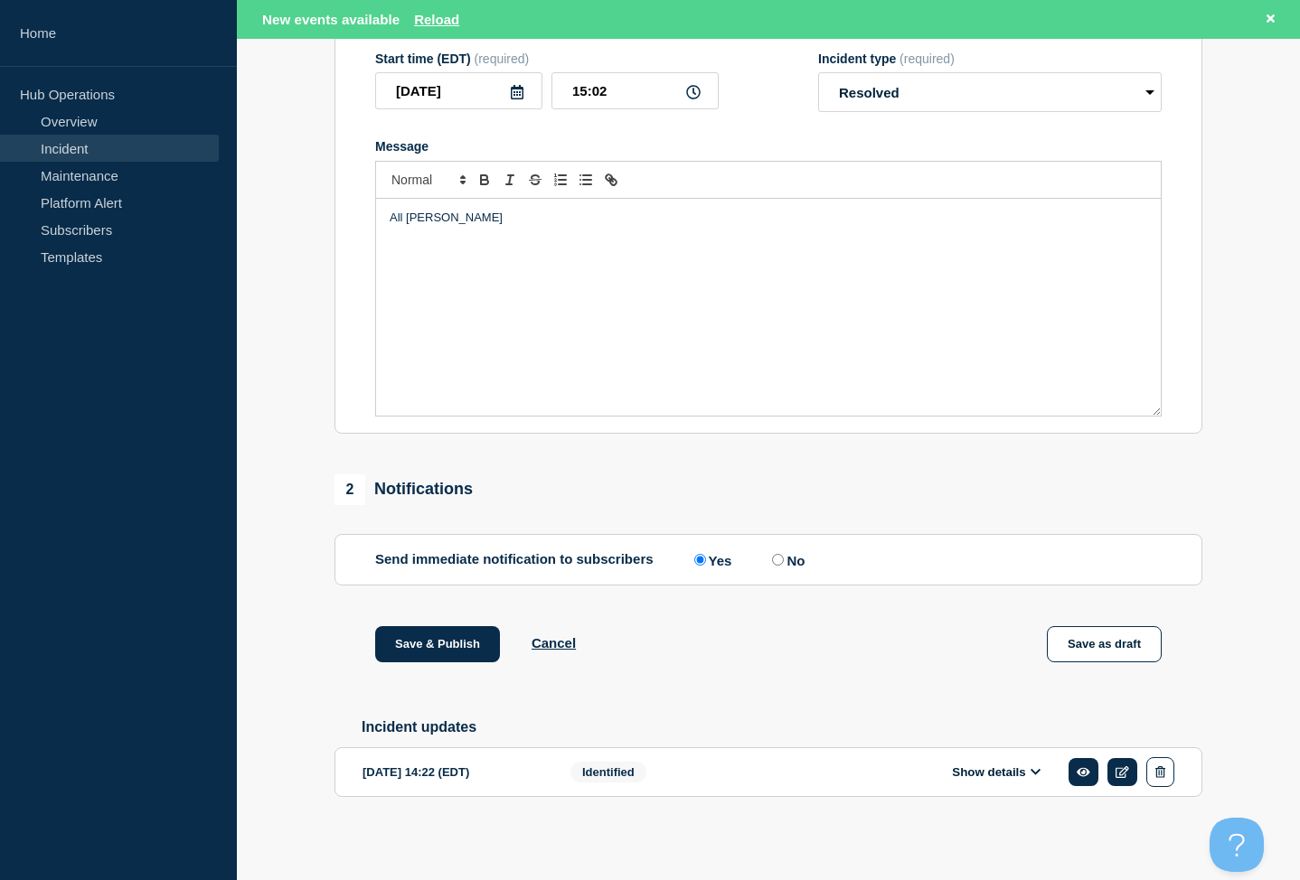
scroll to position [328, 0]
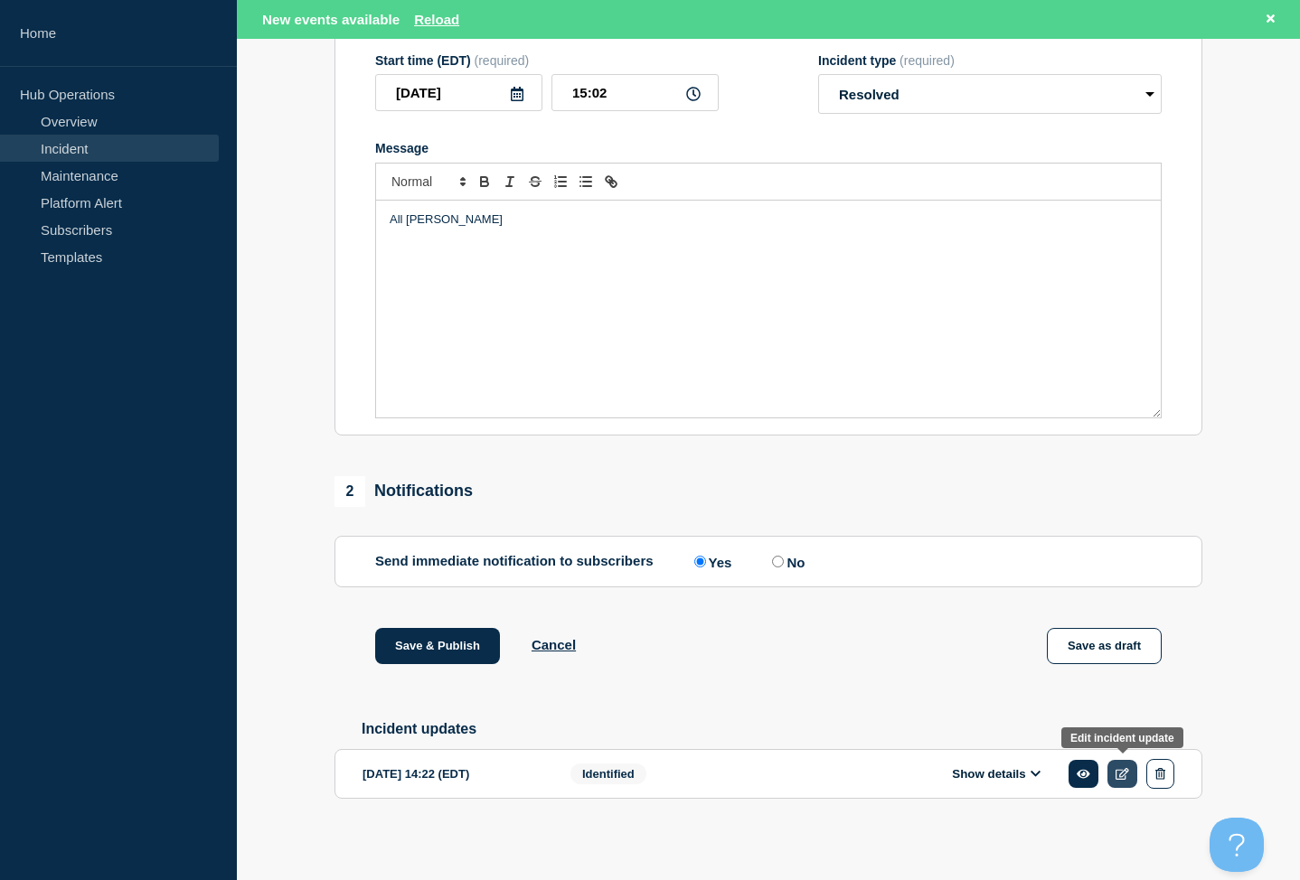
click at [1122, 773] on icon at bounding box center [1122, 774] width 14 height 12
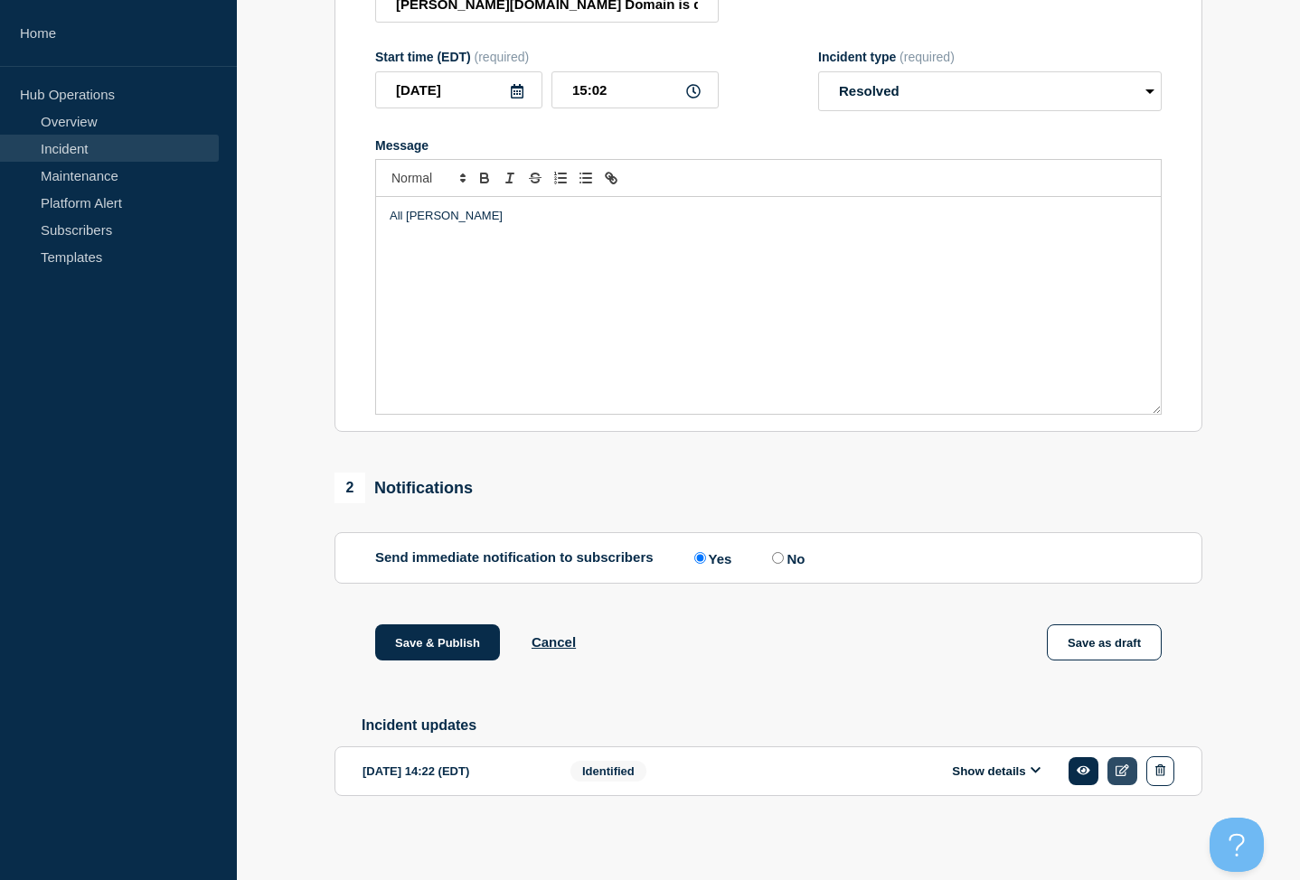
scroll to position [290, 0]
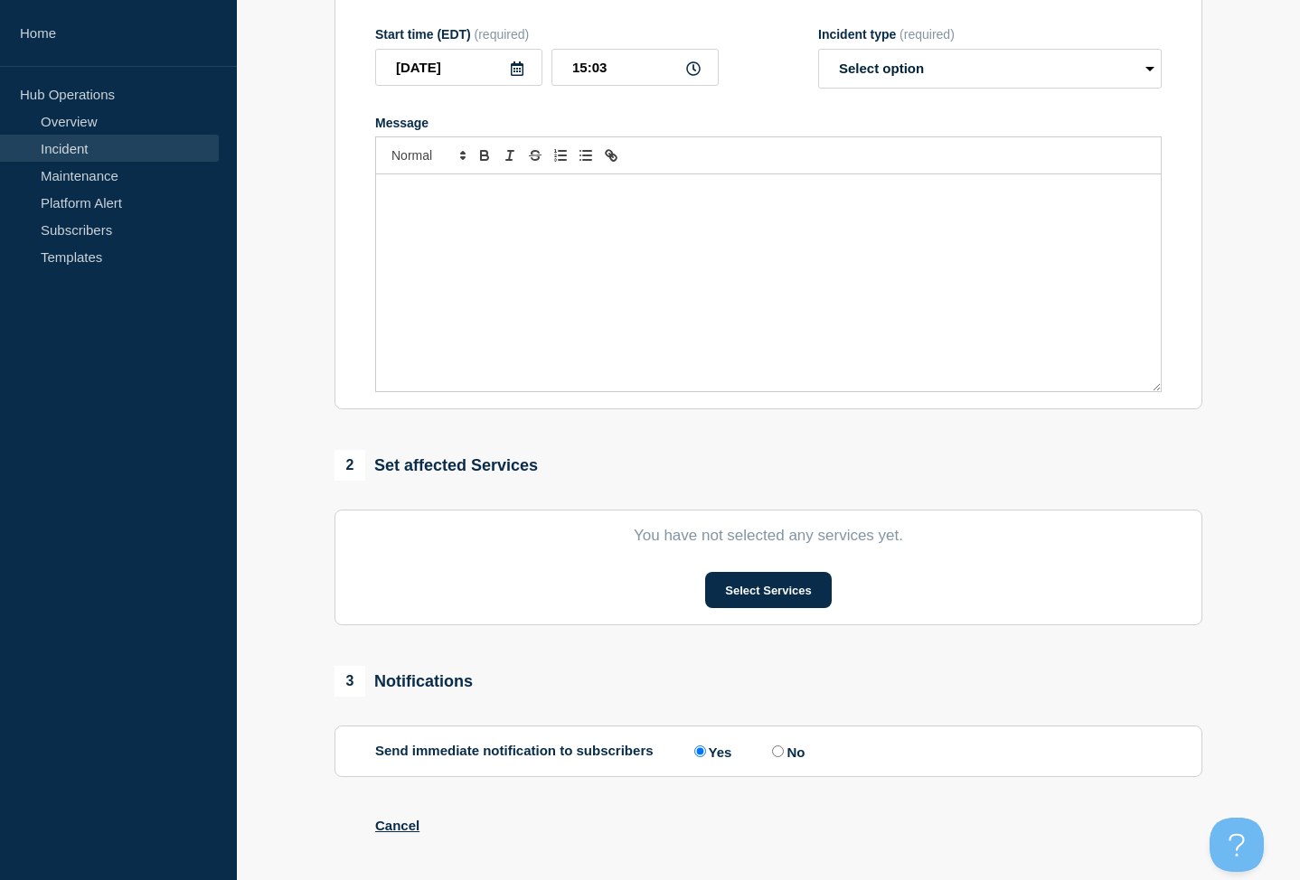
type input "Keene.edu Domain is down"
type input "14:22"
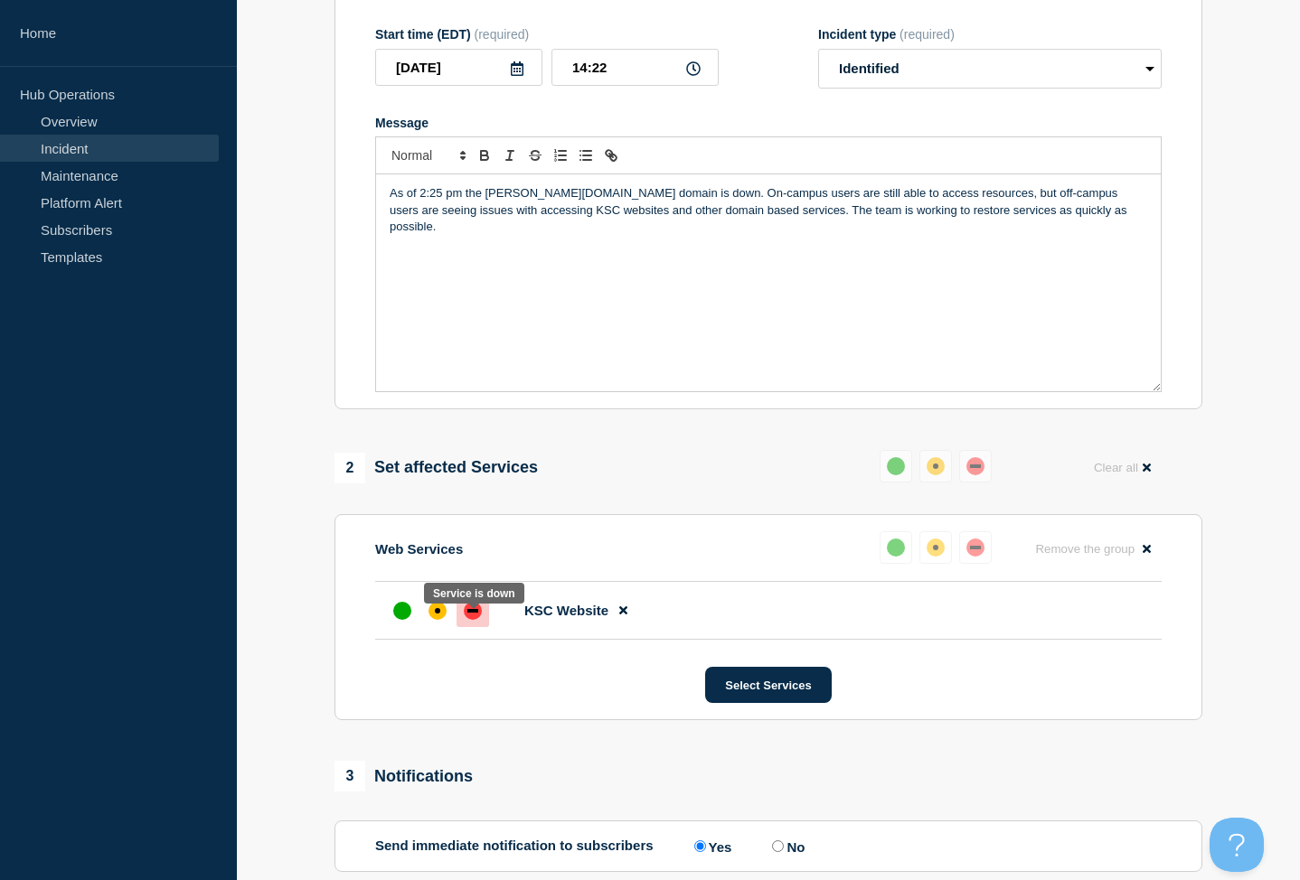
click at [476, 613] on div "down" at bounding box center [472, 611] width 11 height 4
click at [466, 620] on div "down" at bounding box center [473, 611] width 18 height 18
click at [619, 616] on icon at bounding box center [623, 611] width 8 height 12
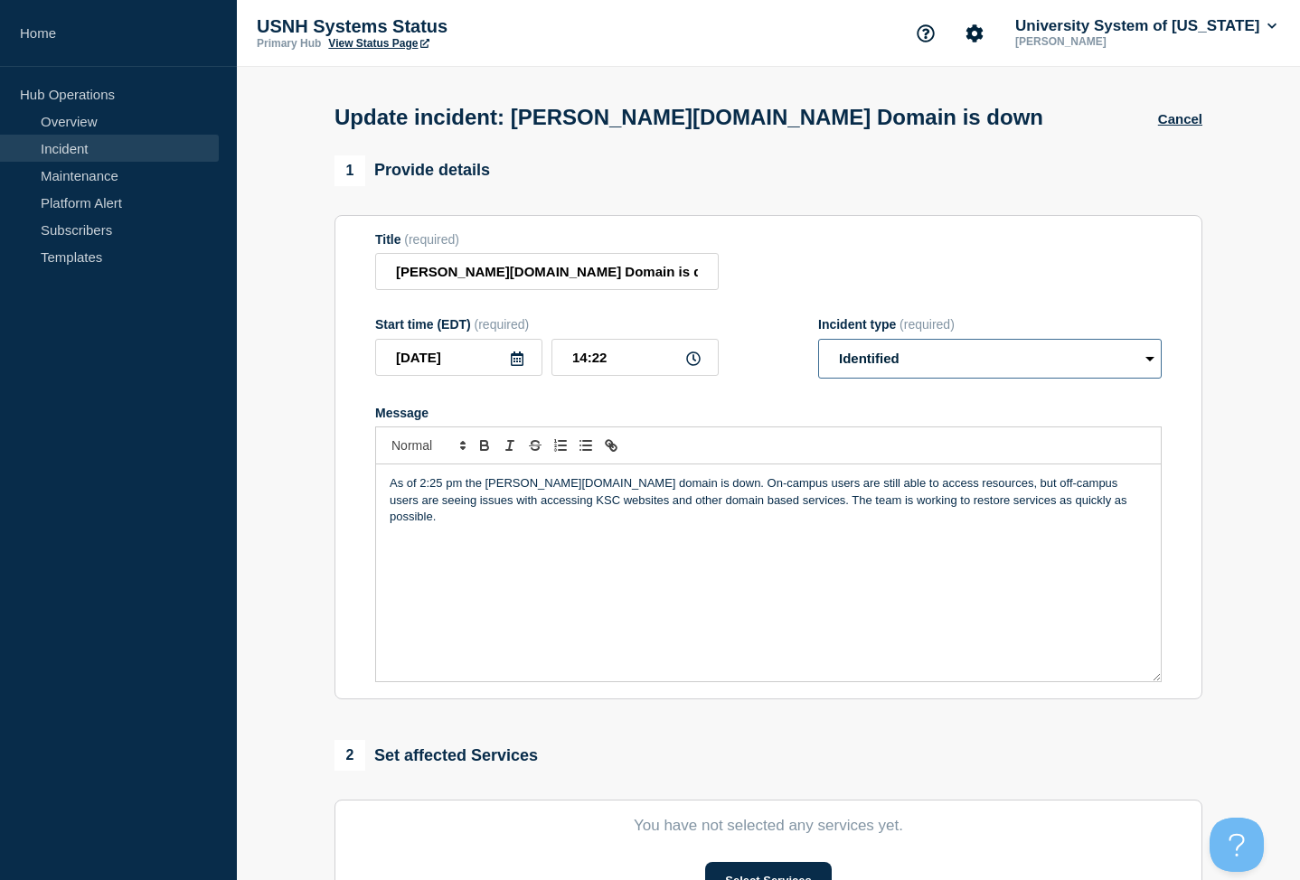
select select "resolved"
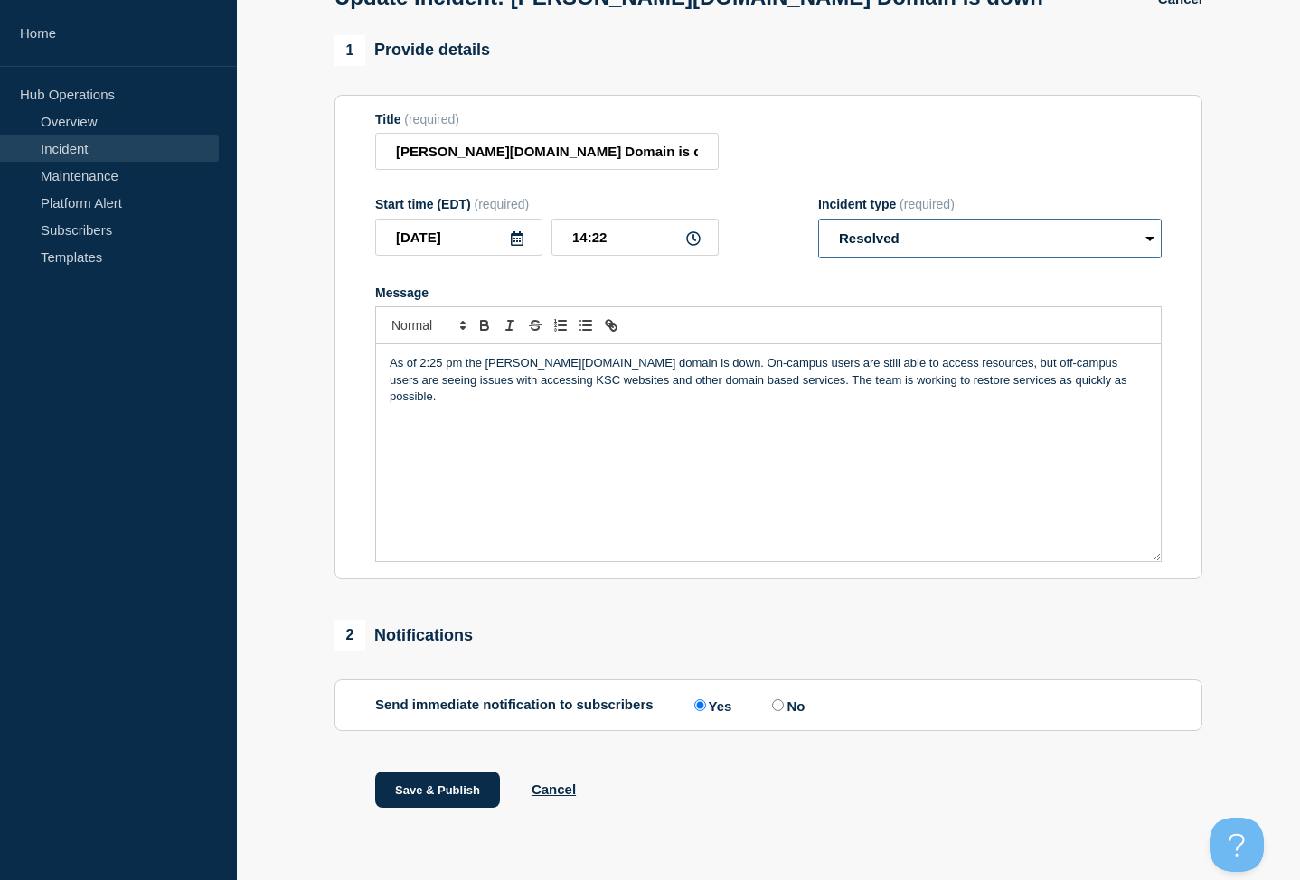
scroll to position [136, 0]
click at [697, 235] on icon at bounding box center [693, 238] width 14 height 14
click at [692, 234] on icon at bounding box center [693, 238] width 14 height 14
click at [663, 52] on div "1 Provide details" at bounding box center [768, 50] width 868 height 31
click at [772, 701] on input "No" at bounding box center [778, 706] width 12 height 12
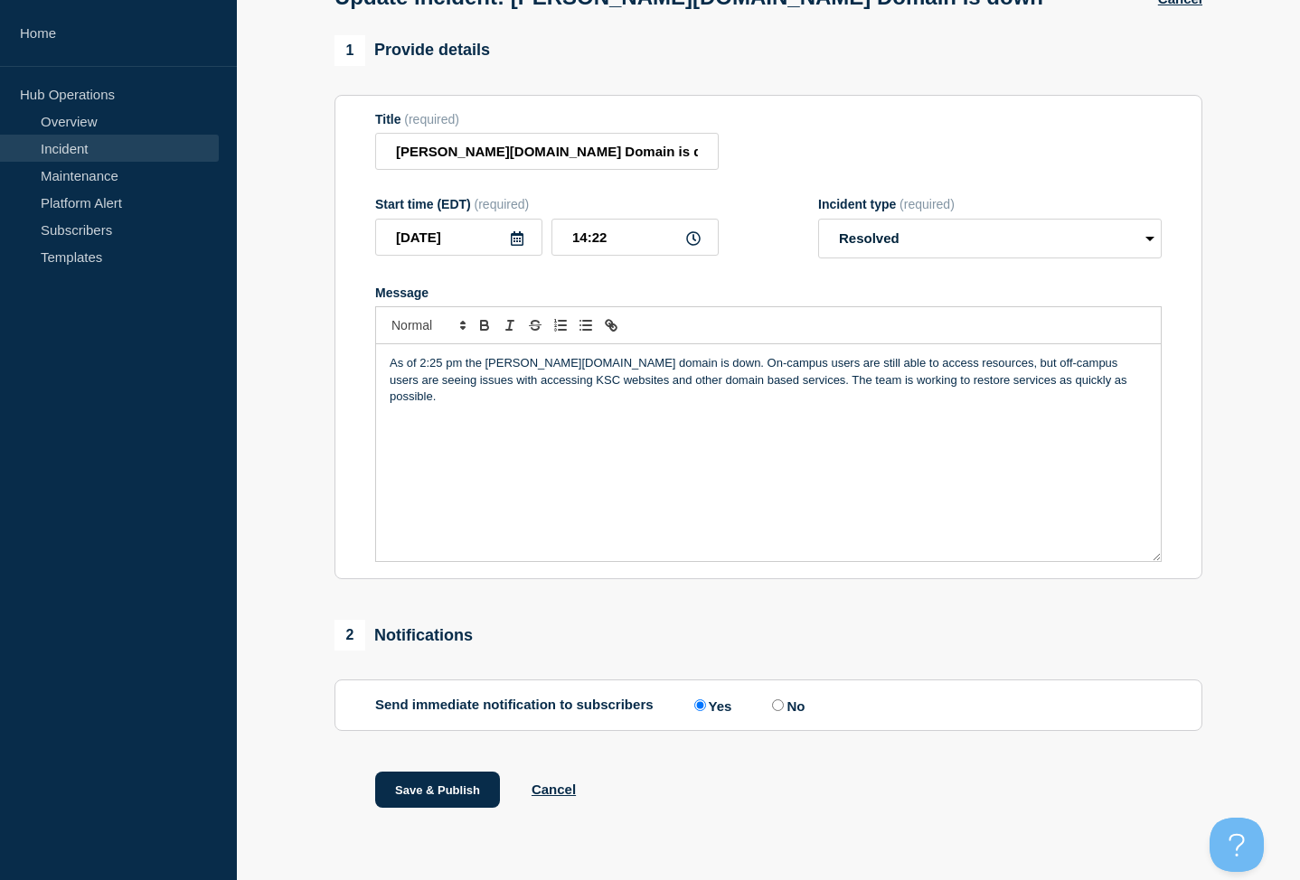
radio input "true"
radio input "false"
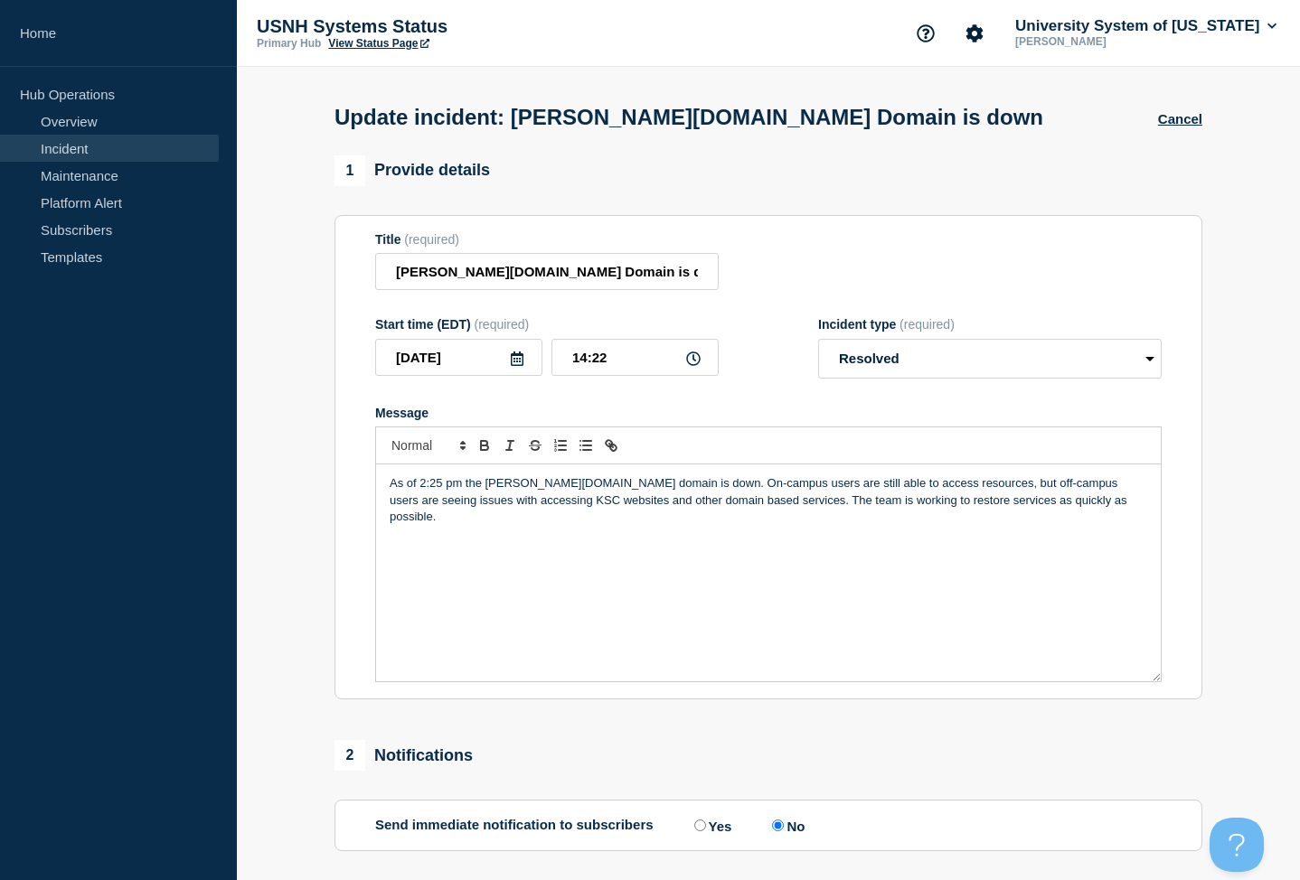
scroll to position [0, 0]
